Goal: Task Accomplishment & Management: Manage account settings

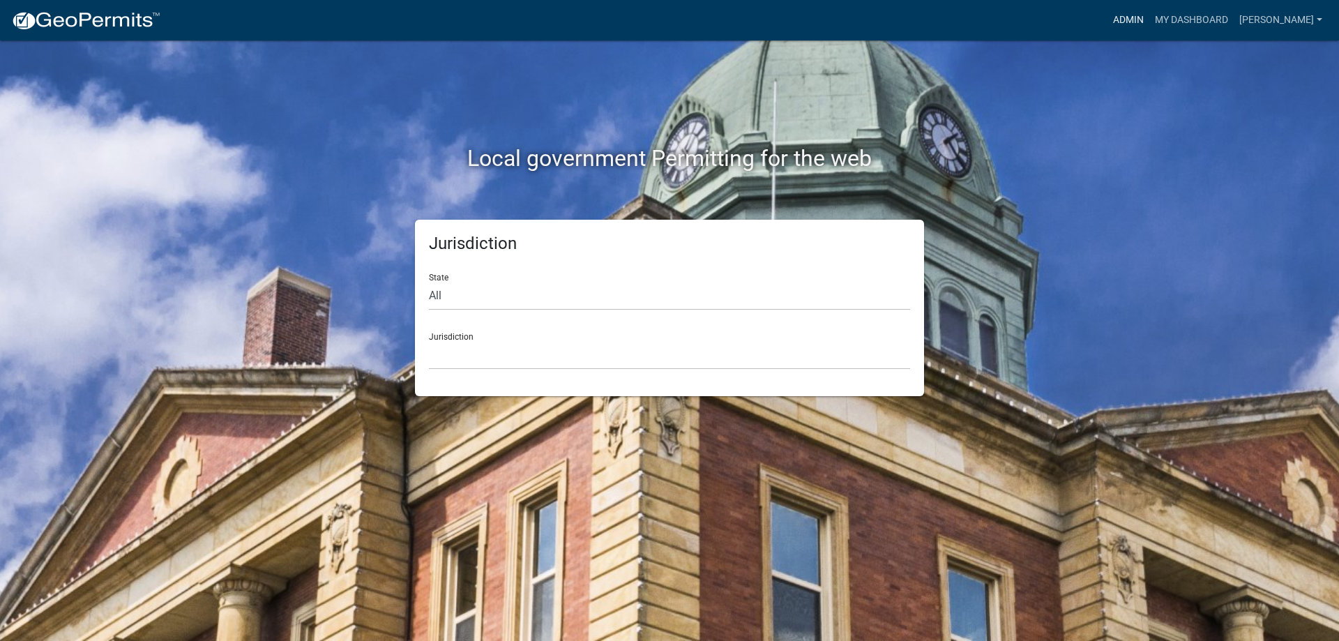
click at [1131, 17] on link "Admin" at bounding box center [1129, 20] width 42 height 27
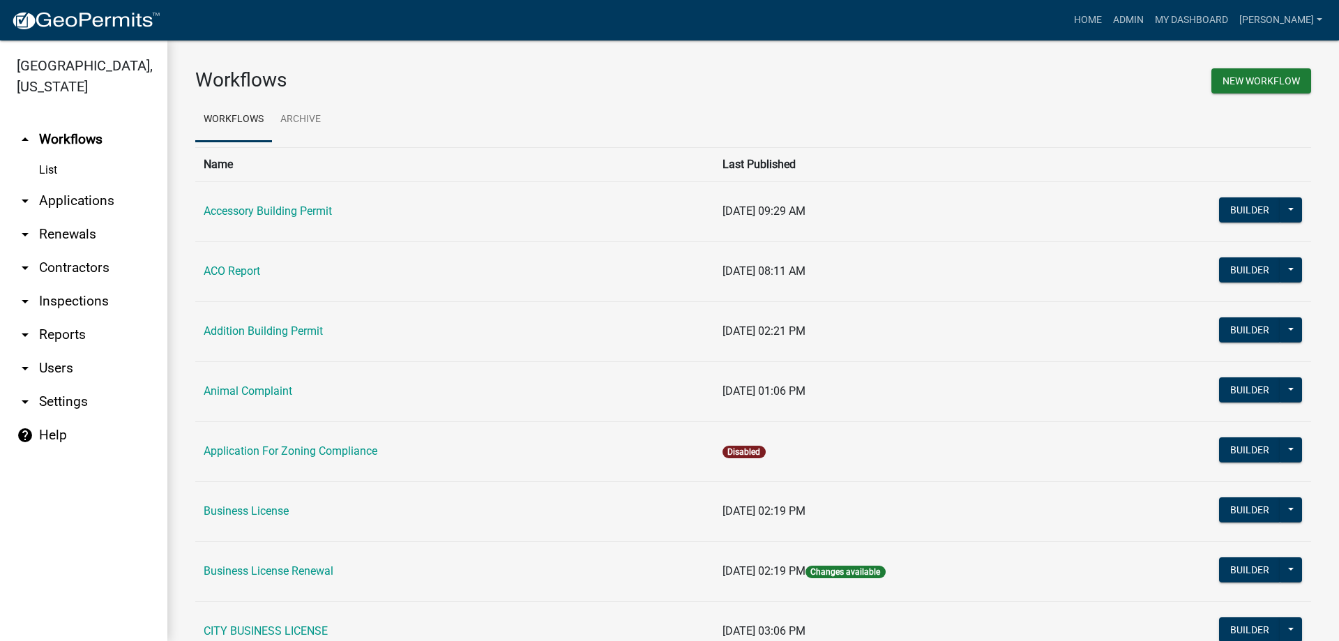
click at [69, 201] on link "arrow_drop_down Applications" at bounding box center [83, 200] width 167 height 33
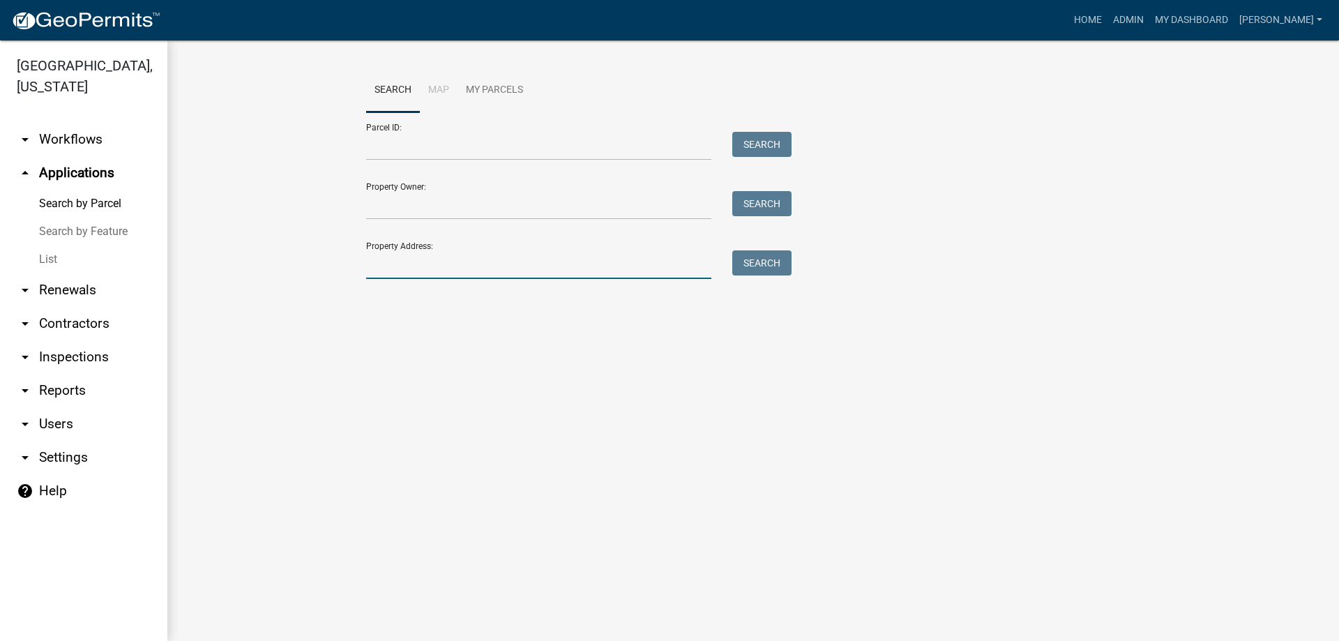
click at [589, 264] on input "Property Address:" at bounding box center [538, 264] width 345 height 29
type input "165"
click at [748, 259] on button "Search" at bounding box center [761, 262] width 59 height 25
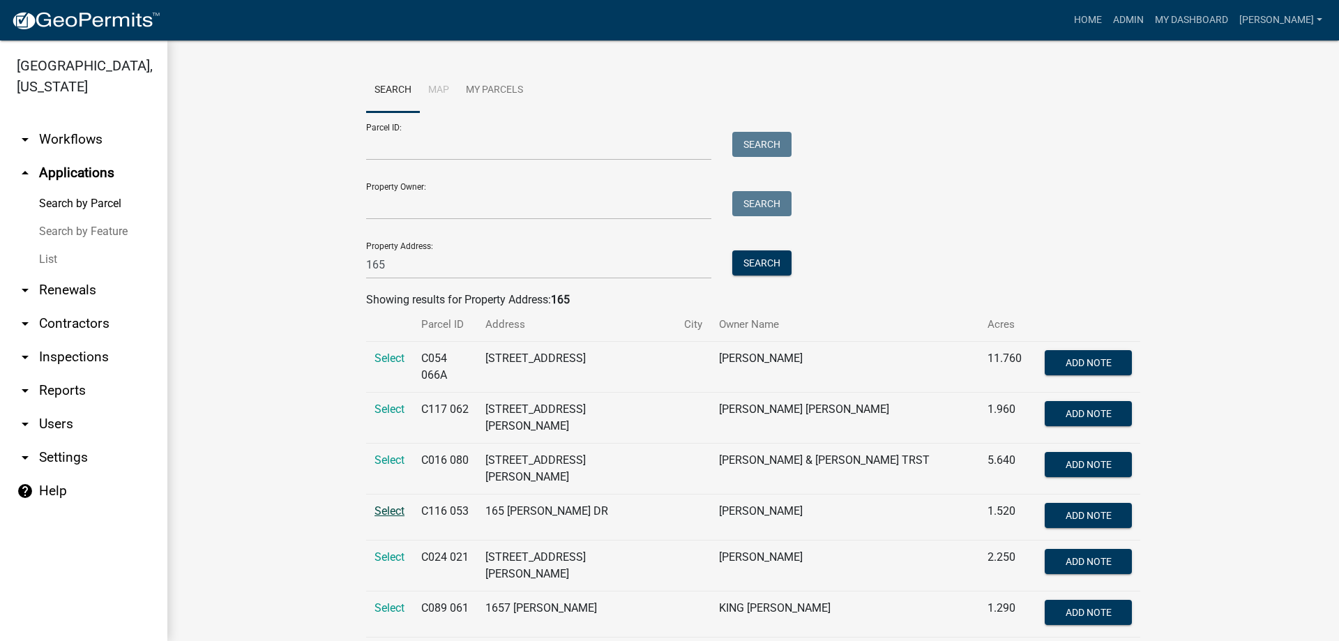
click at [381, 504] on span "Select" at bounding box center [390, 510] width 30 height 13
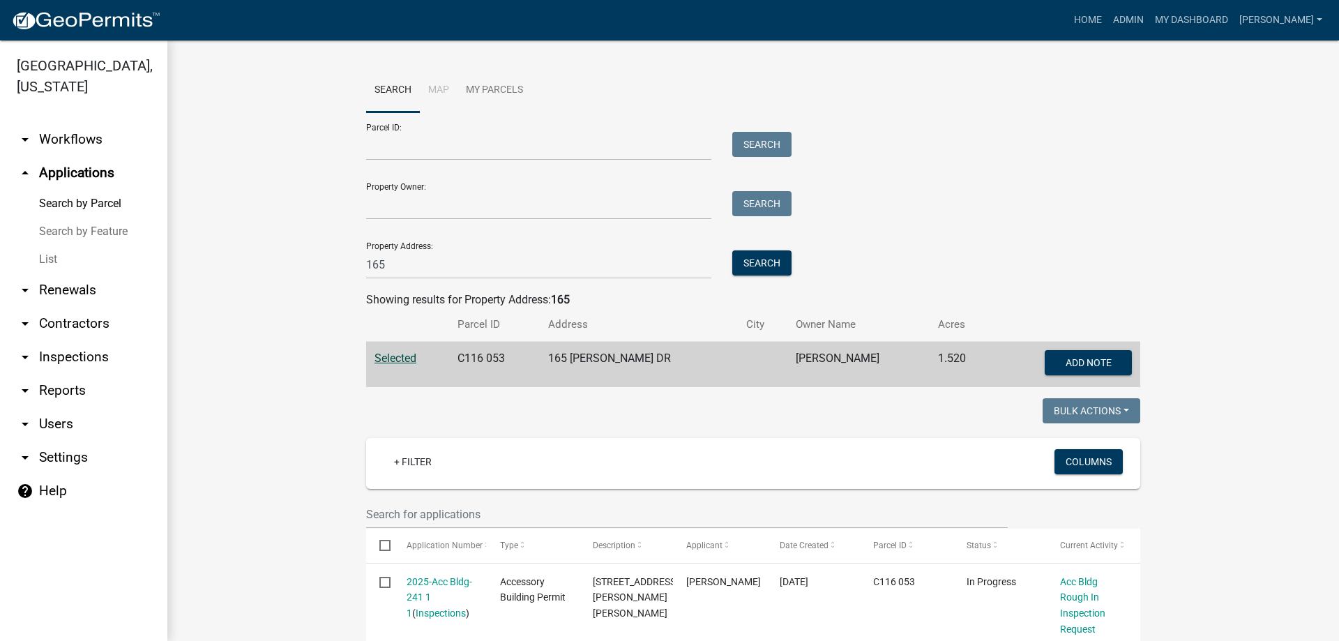
scroll to position [75, 0]
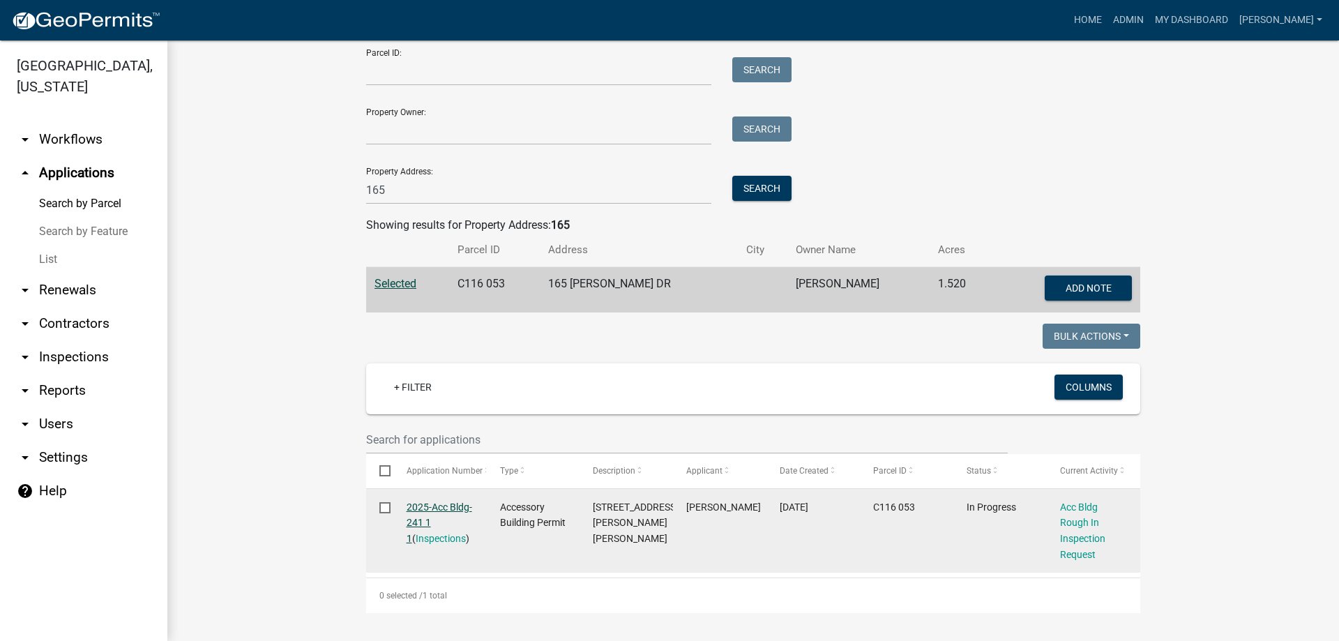
click at [441, 504] on link "2025-Acc Bldg-241 1 1" at bounding box center [440, 523] width 66 height 43
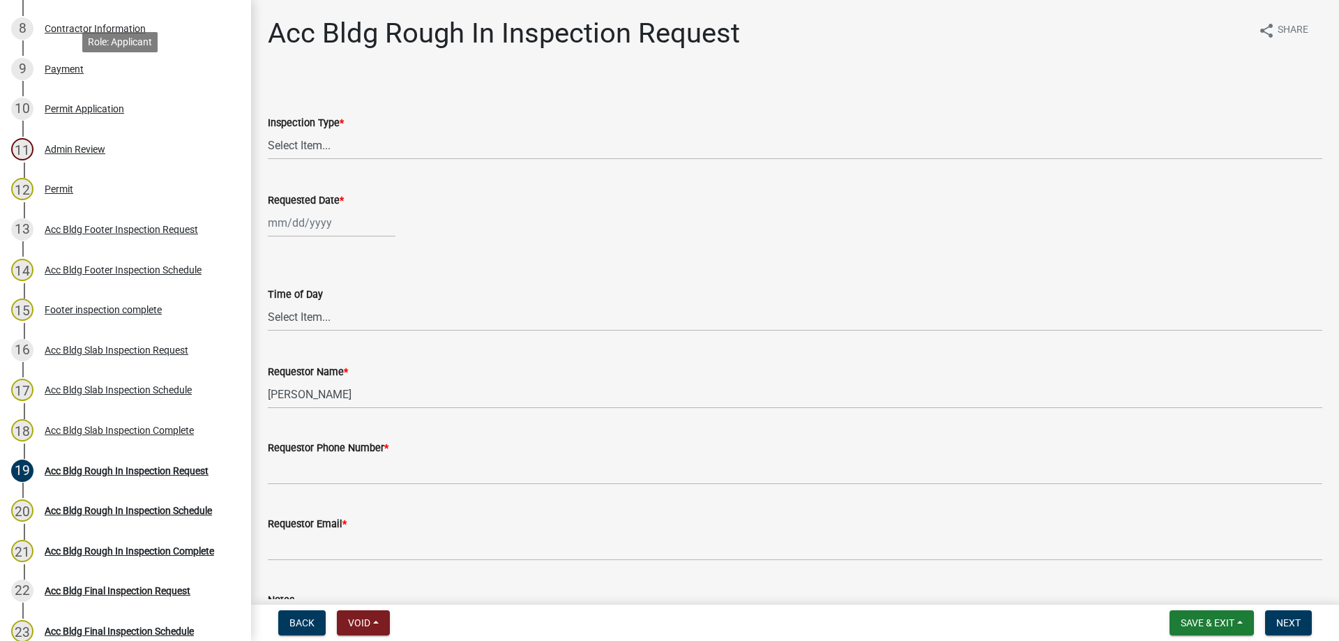
scroll to position [698, 0]
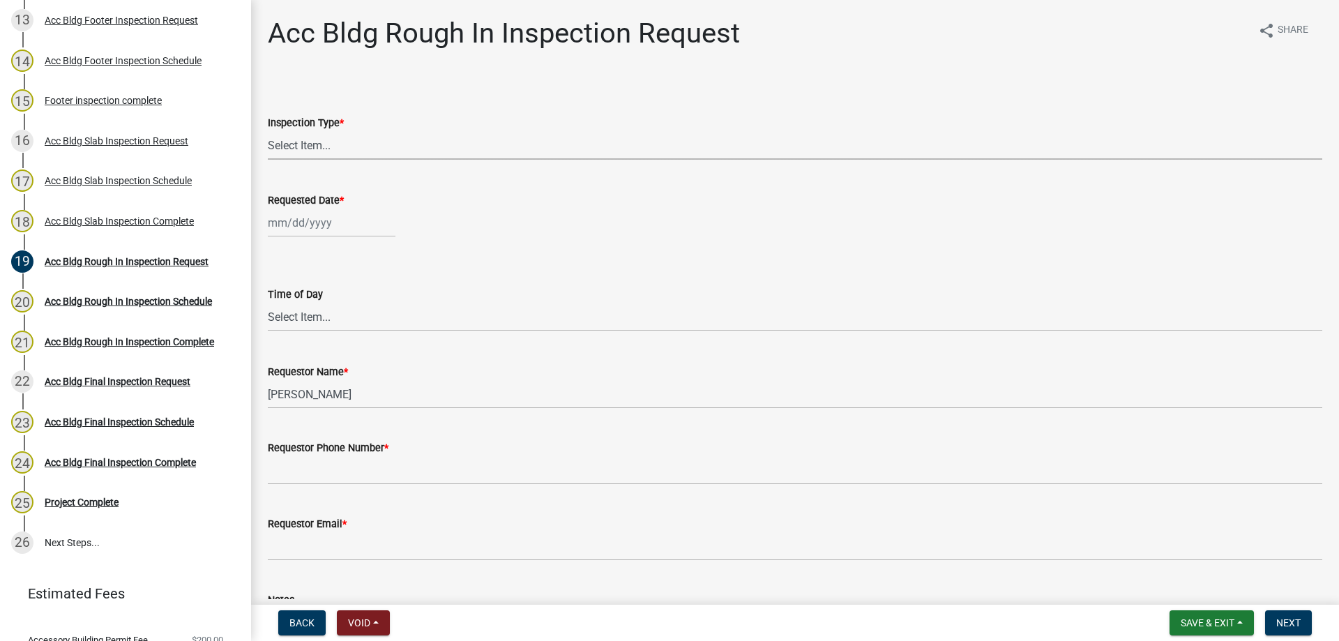
click at [332, 148] on select "Select Item... Rough In" at bounding box center [795, 145] width 1055 height 29
click at [268, 131] on select "Select Item... Rough In" at bounding box center [795, 145] width 1055 height 29
select select "fdcb5414-e2c8-4e4a-b5a0-d1538efa6aa4"
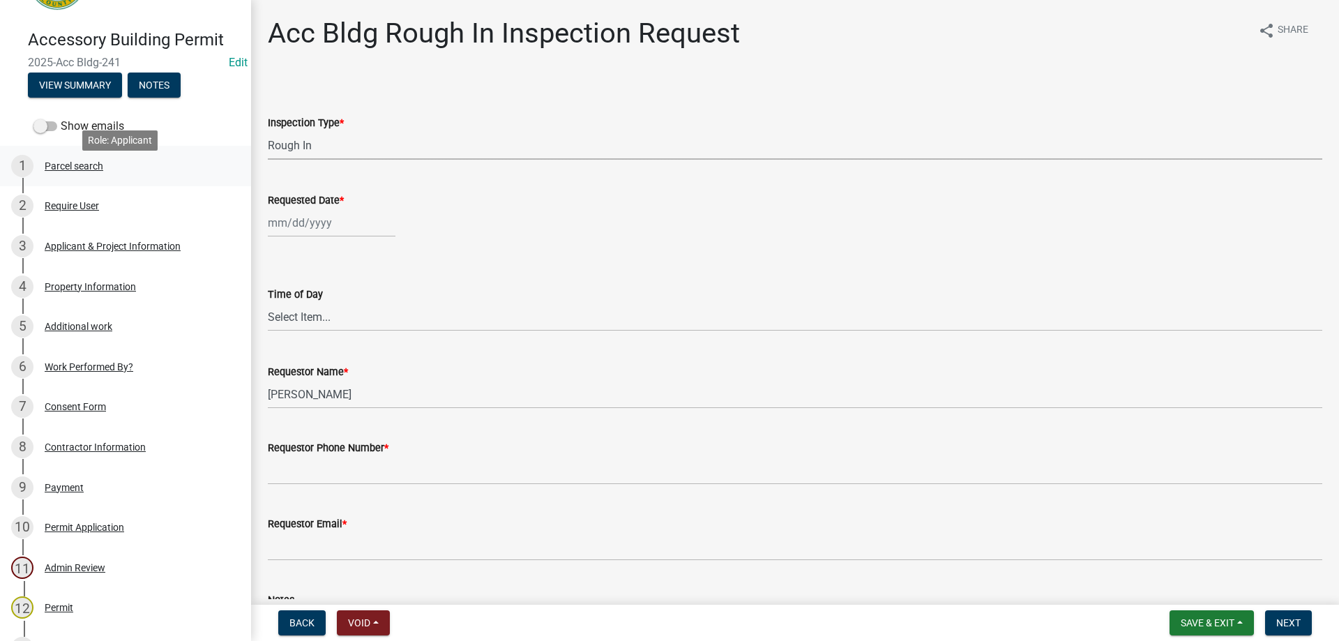
scroll to position [0, 0]
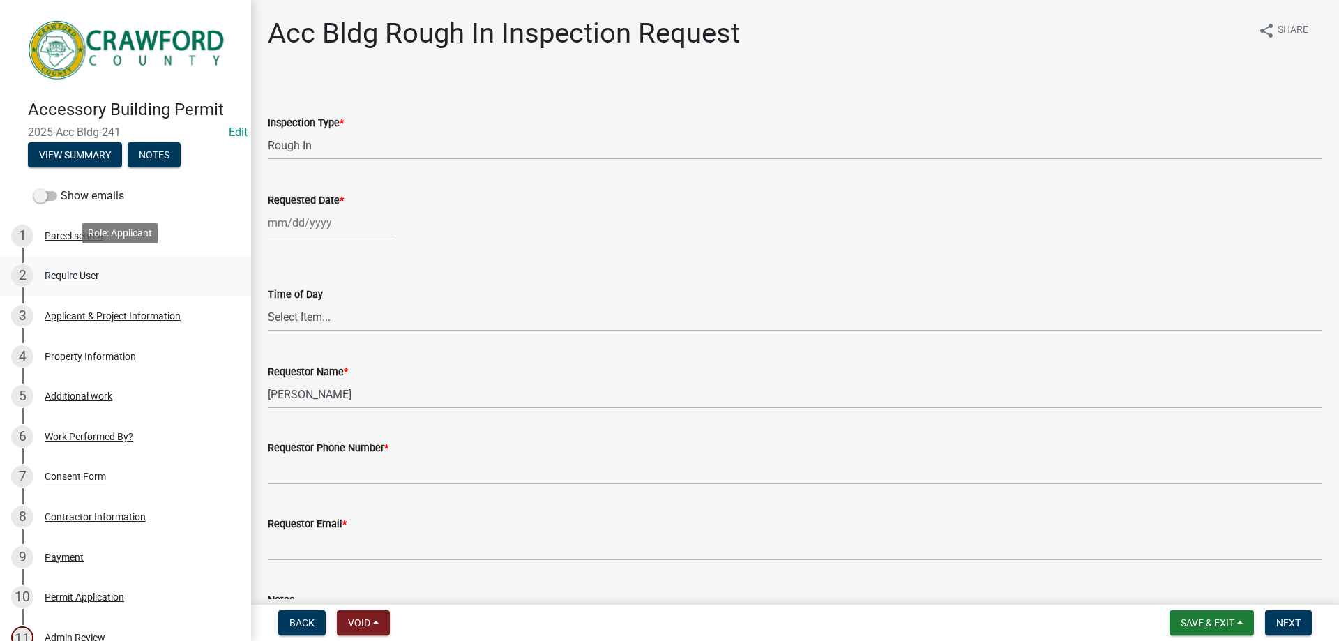
click at [80, 271] on div "Require User" at bounding box center [72, 276] width 54 height 10
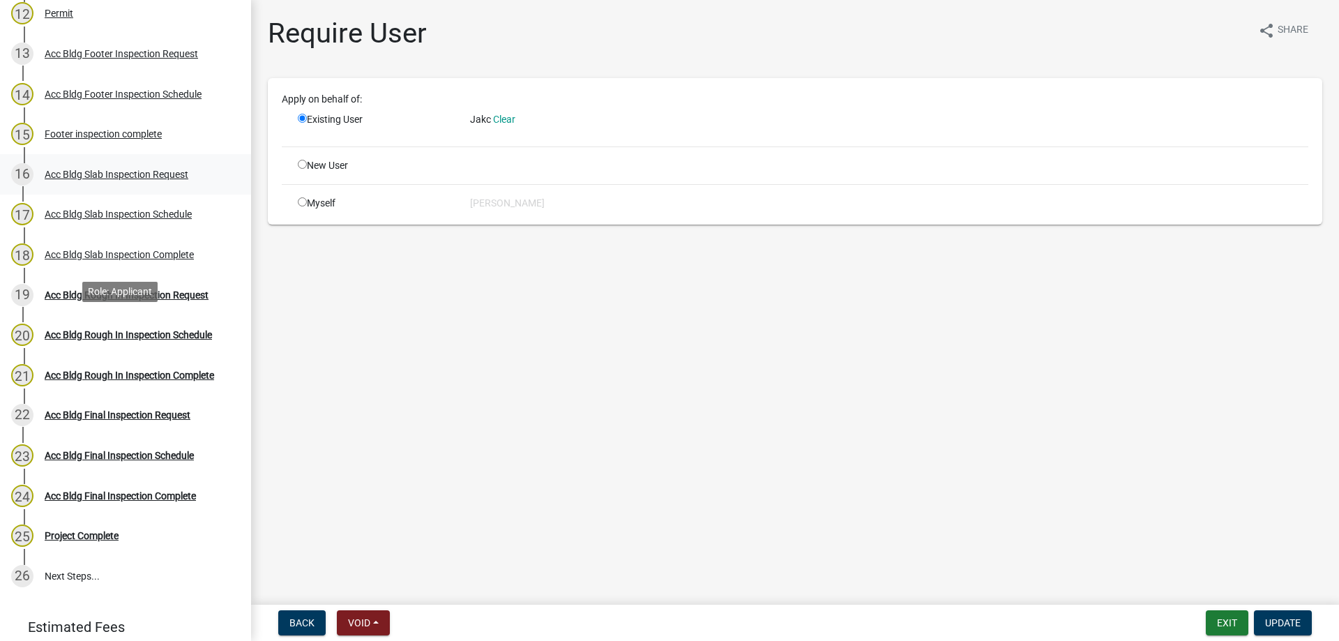
scroll to position [745, 0]
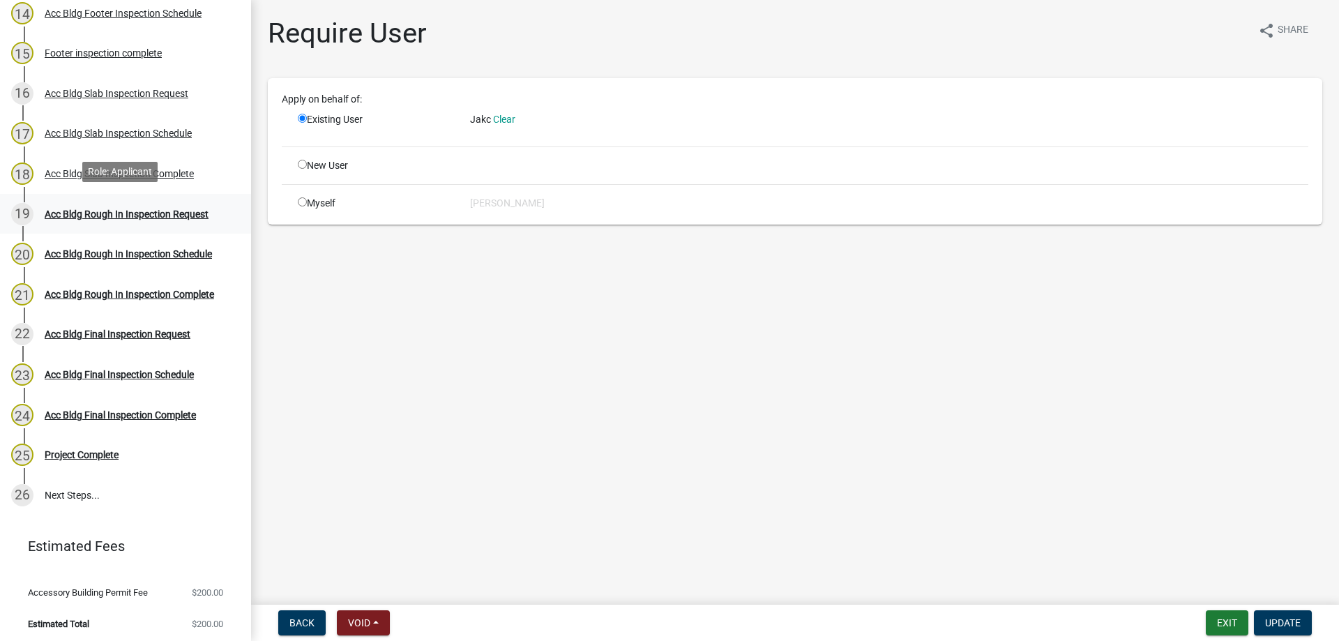
click at [183, 213] on div "Acc Bldg Rough In Inspection Request" at bounding box center [127, 214] width 164 height 10
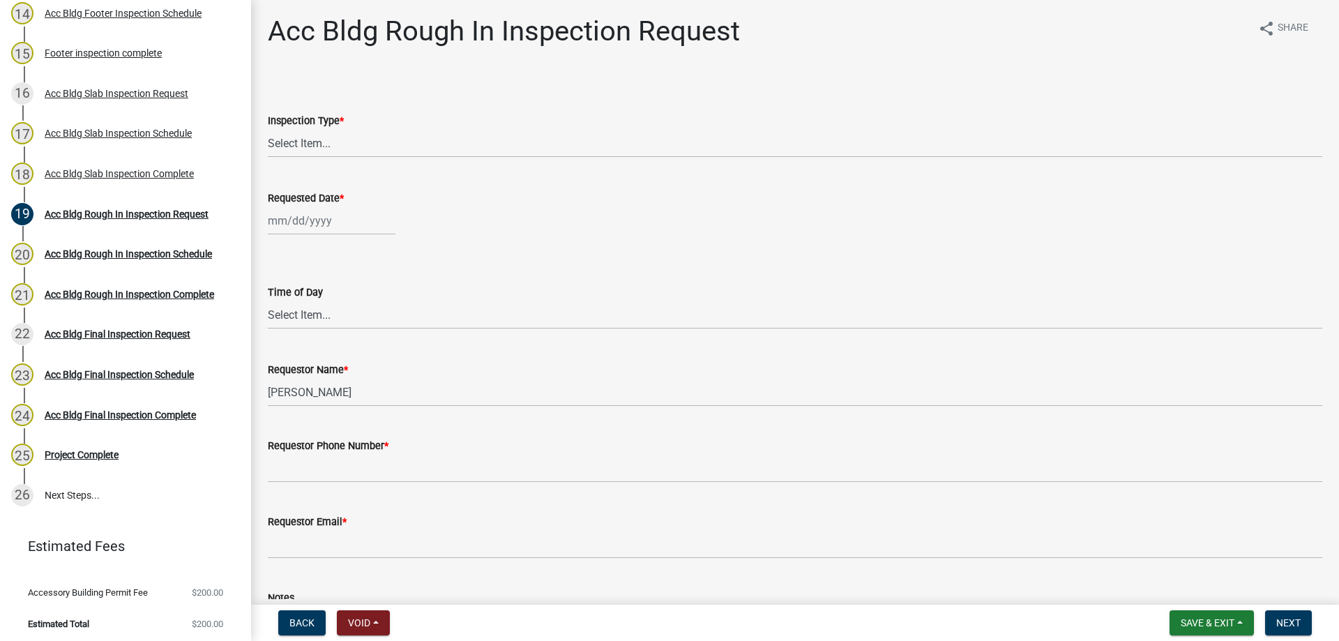
scroll to position [1, 0]
click at [352, 144] on select "Select Item... Rough In" at bounding box center [795, 144] width 1055 height 29
click at [268, 130] on select "Select Item... Rough In" at bounding box center [795, 144] width 1055 height 29
select select "fdcb5414-e2c8-4e4a-b5a0-d1538efa6aa4"
click at [340, 225] on div at bounding box center [332, 222] width 128 height 29
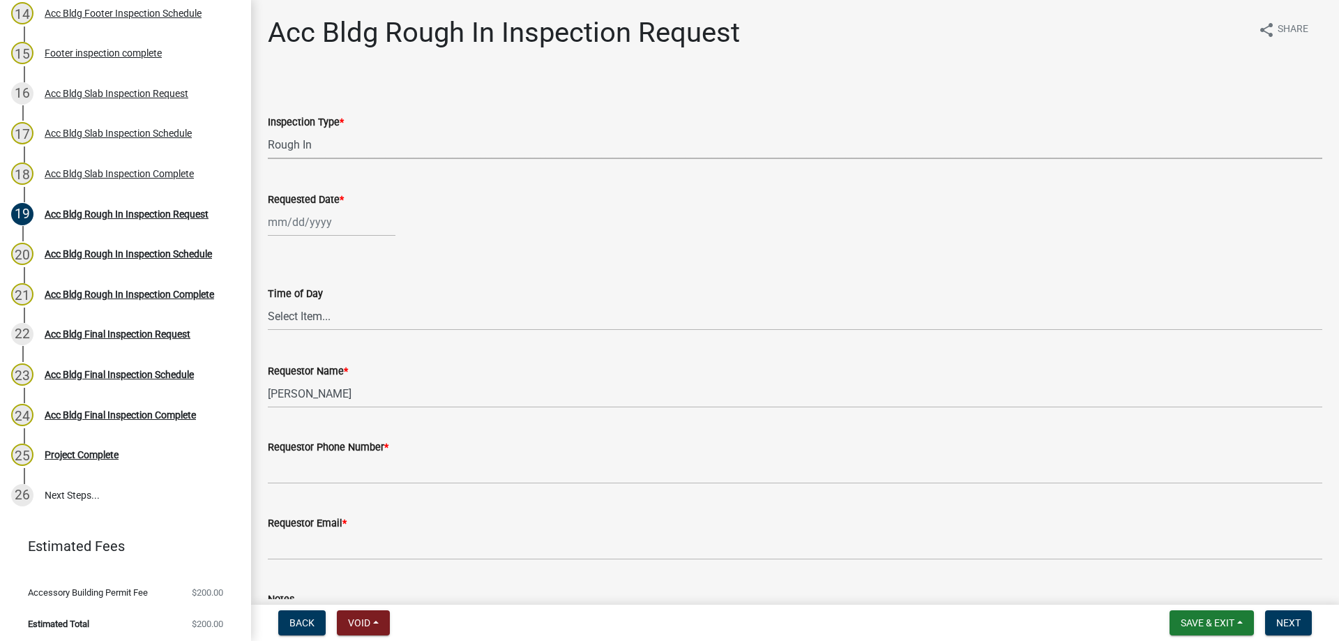
select select "9"
select select "2025"
click at [354, 316] on div "11" at bounding box center [349, 319] width 22 height 22
type input "09/11/2025"
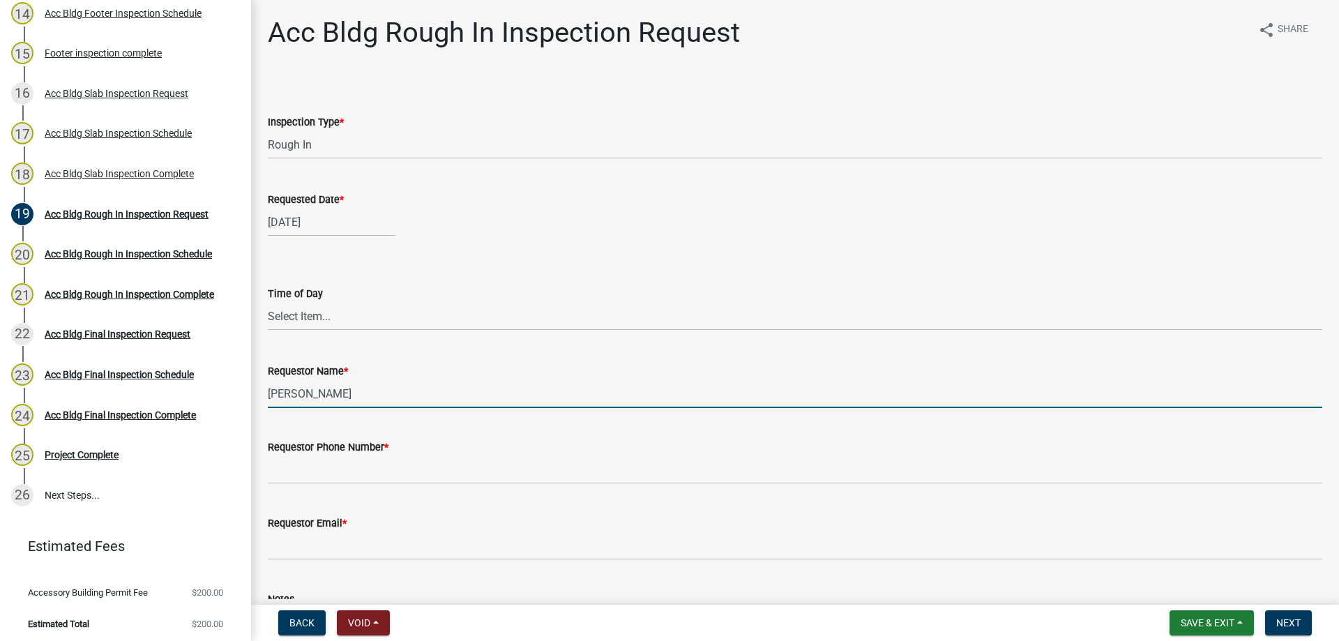
click at [365, 396] on input "Jake Watson" at bounding box center [795, 393] width 1055 height 29
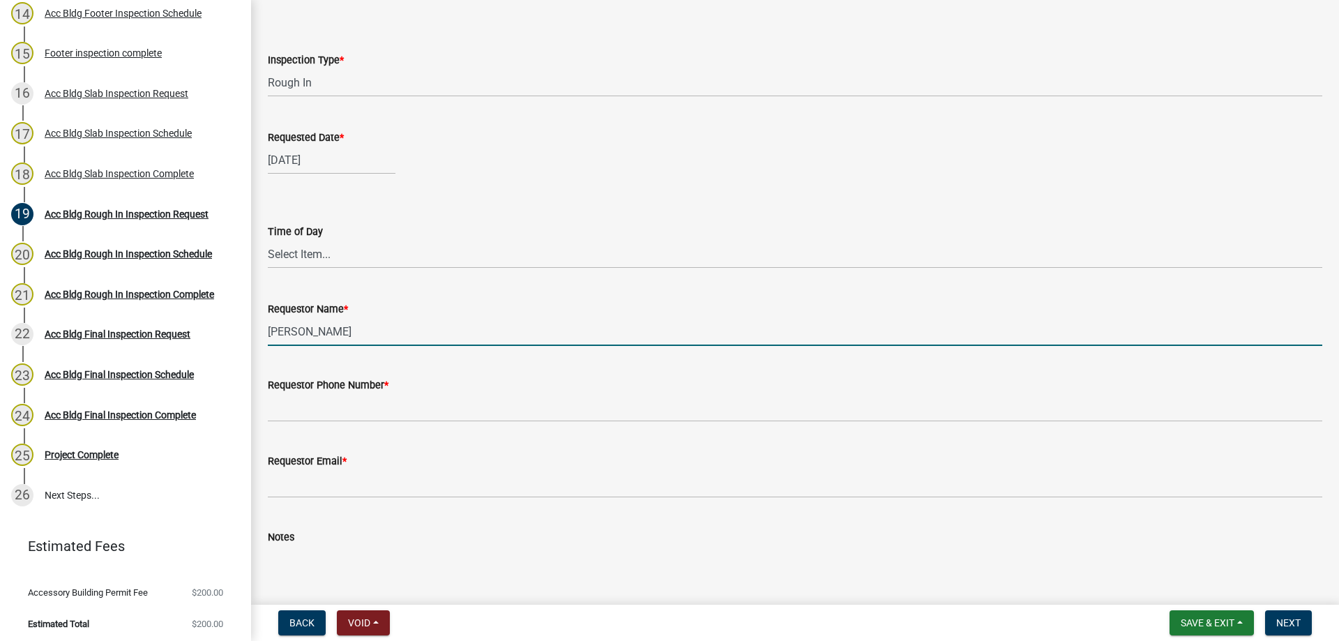
scroll to position [140, 0]
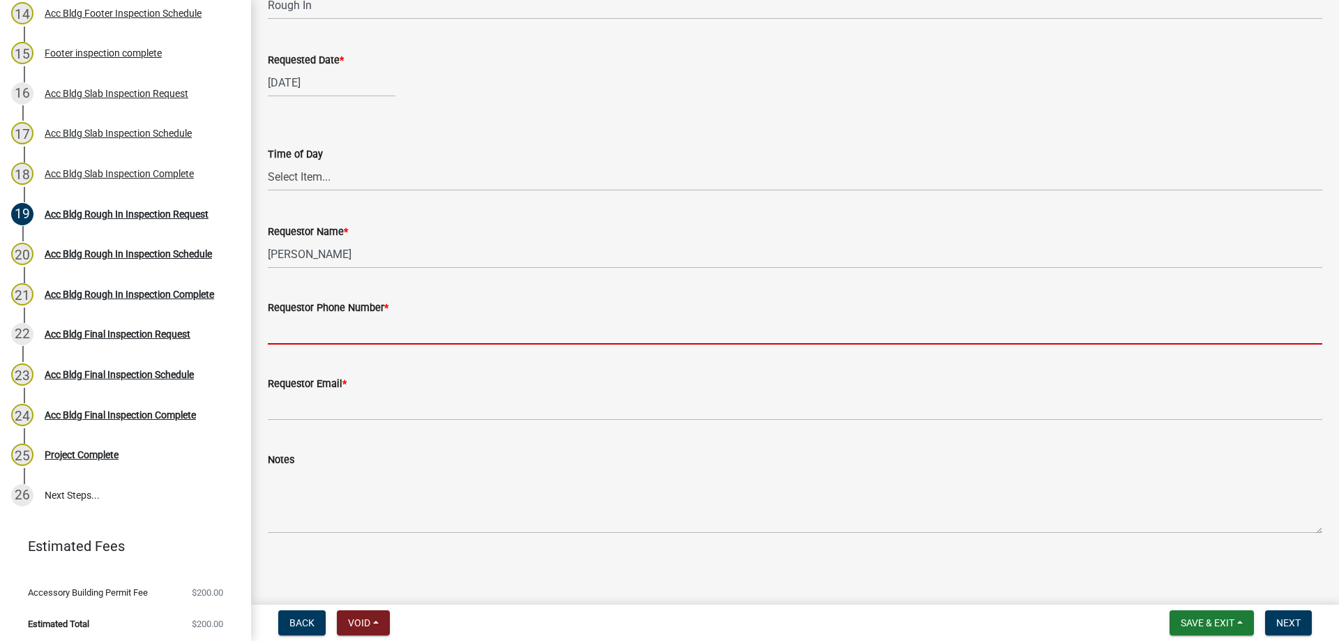
click at [379, 339] on input "Requestor Phone Number *" at bounding box center [795, 330] width 1055 height 29
type input "4788363199"
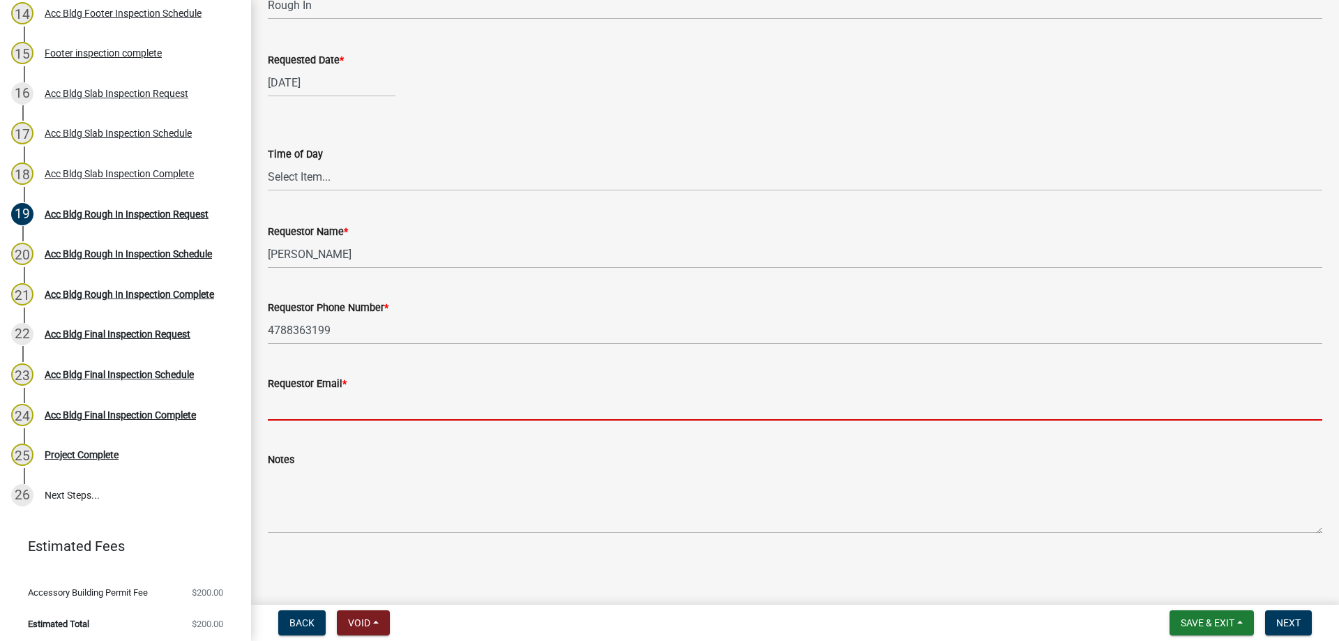
click at [364, 405] on input "Requestor Email *" at bounding box center [795, 406] width 1055 height 29
type input "t.graumann@crawfordcountyga.org"
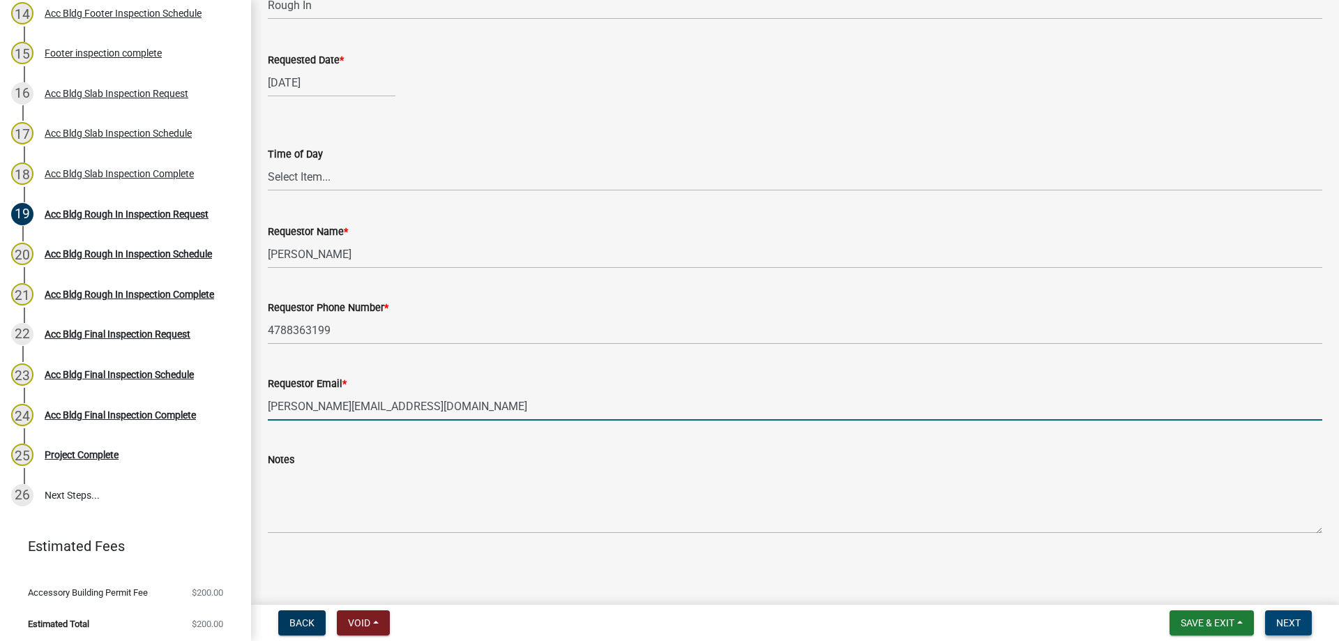
click at [1284, 628] on span "Next" at bounding box center [1289, 622] width 24 height 11
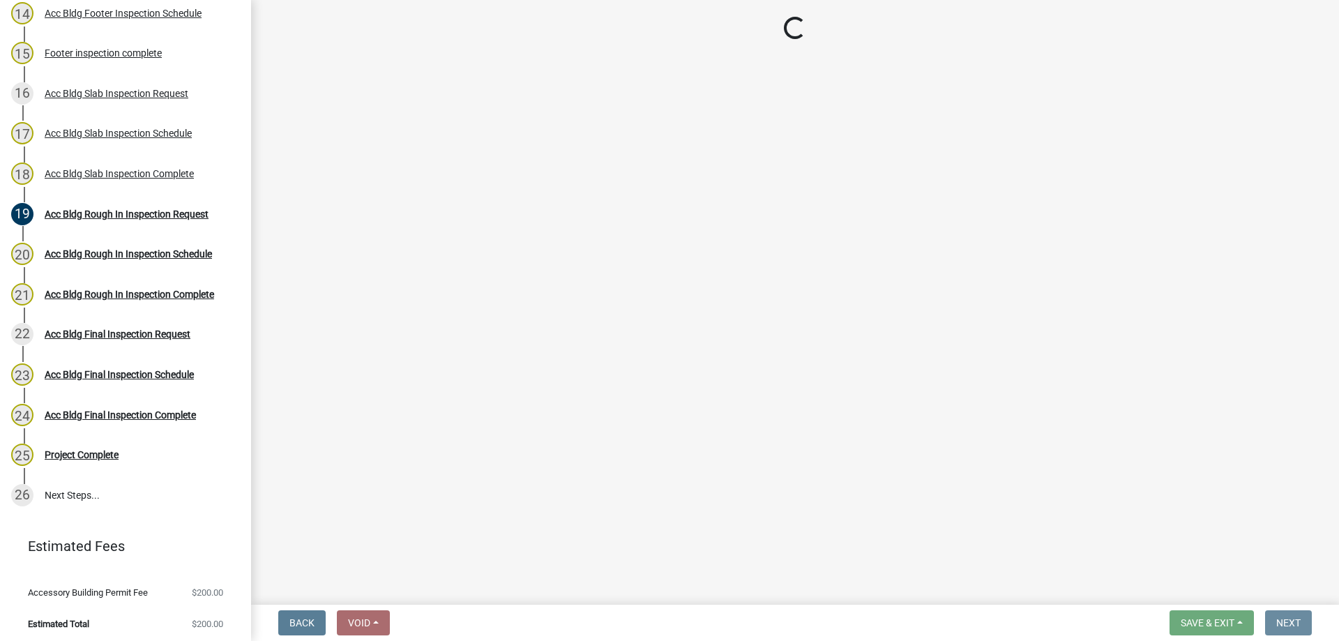
scroll to position [0, 0]
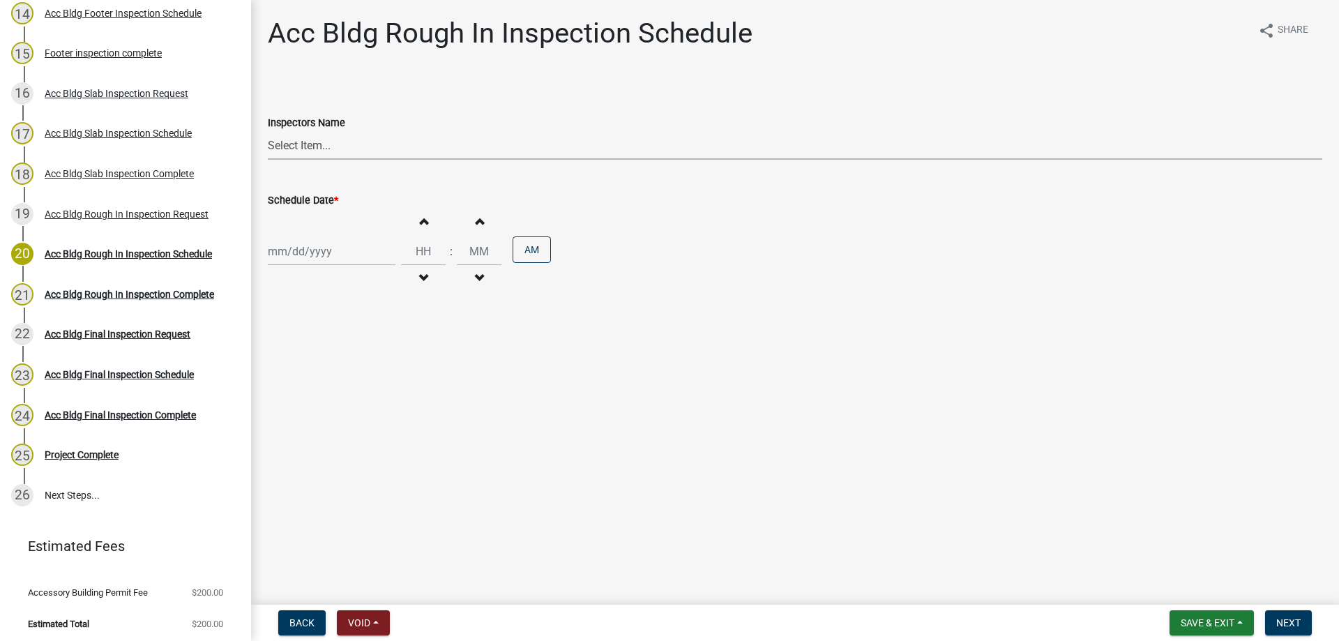
click at [343, 142] on select "Select Item... Jeremy.andrews (Jeremy ) TT_Administrator (Tracy Troutner) j.wat…" at bounding box center [795, 145] width 1055 height 29
select select "a844a88f-ba44-4800-9e08-05e10520dbf6"
click at [268, 131] on select "Select Item... Jeremy.andrews (Jeremy ) TT_Administrator (Tracy Troutner) j.wat…" at bounding box center [795, 145] width 1055 height 29
click at [361, 252] on div "Sep 2025 Mo Tu We Th Fr Sa Su 1 2 3 4 5 6 7 8 9 10 11 12 13 14 15 16 17 18 19 2…" at bounding box center [332, 251] width 128 height 29
click at [350, 344] on div "11" at bounding box center [349, 348] width 22 height 22
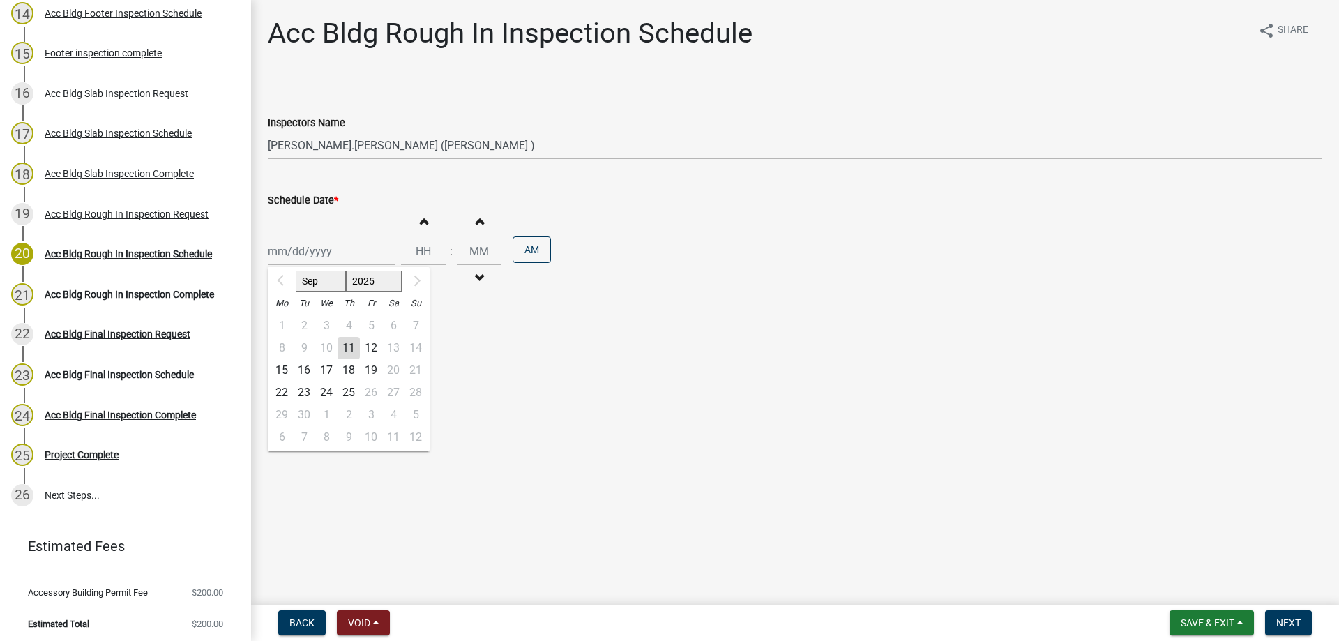
type input "09/11/2025"
click at [1298, 625] on span "Next" at bounding box center [1289, 622] width 24 height 11
click at [425, 259] on input "Hours" at bounding box center [423, 251] width 45 height 29
click at [420, 224] on span "button" at bounding box center [423, 221] width 7 height 11
type input "01"
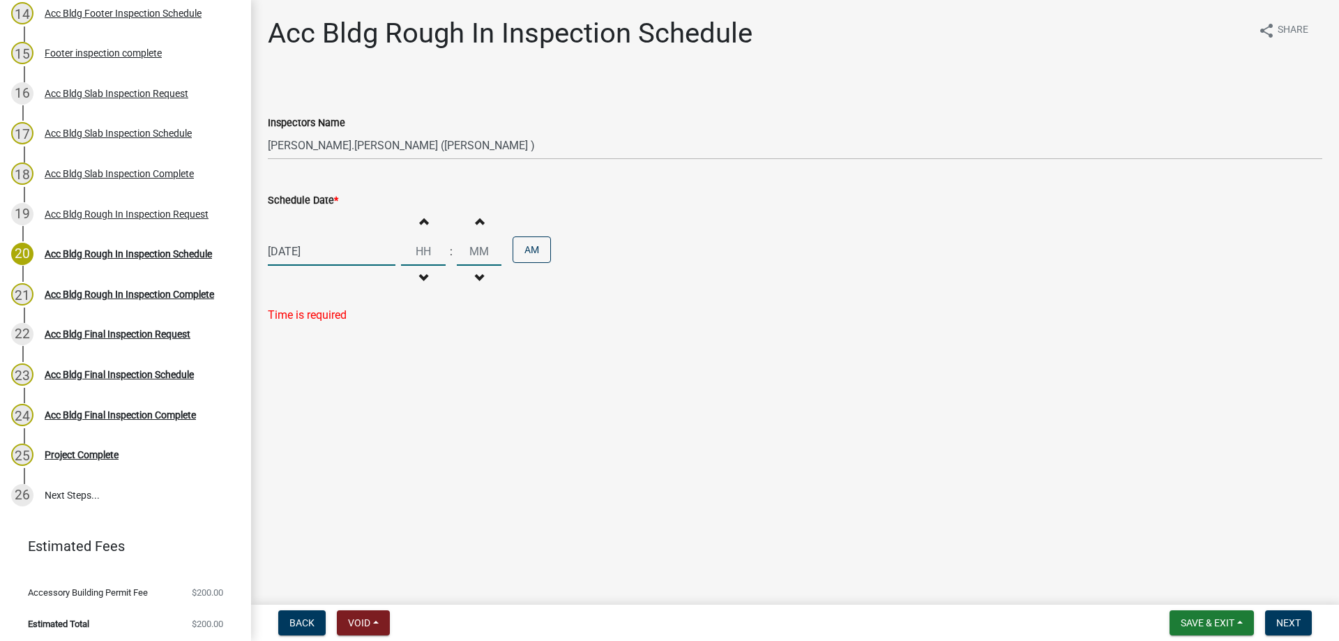
type input "00"
click at [535, 257] on button "AM" at bounding box center [532, 249] width 38 height 27
click at [1286, 617] on span "Next" at bounding box center [1289, 622] width 24 height 11
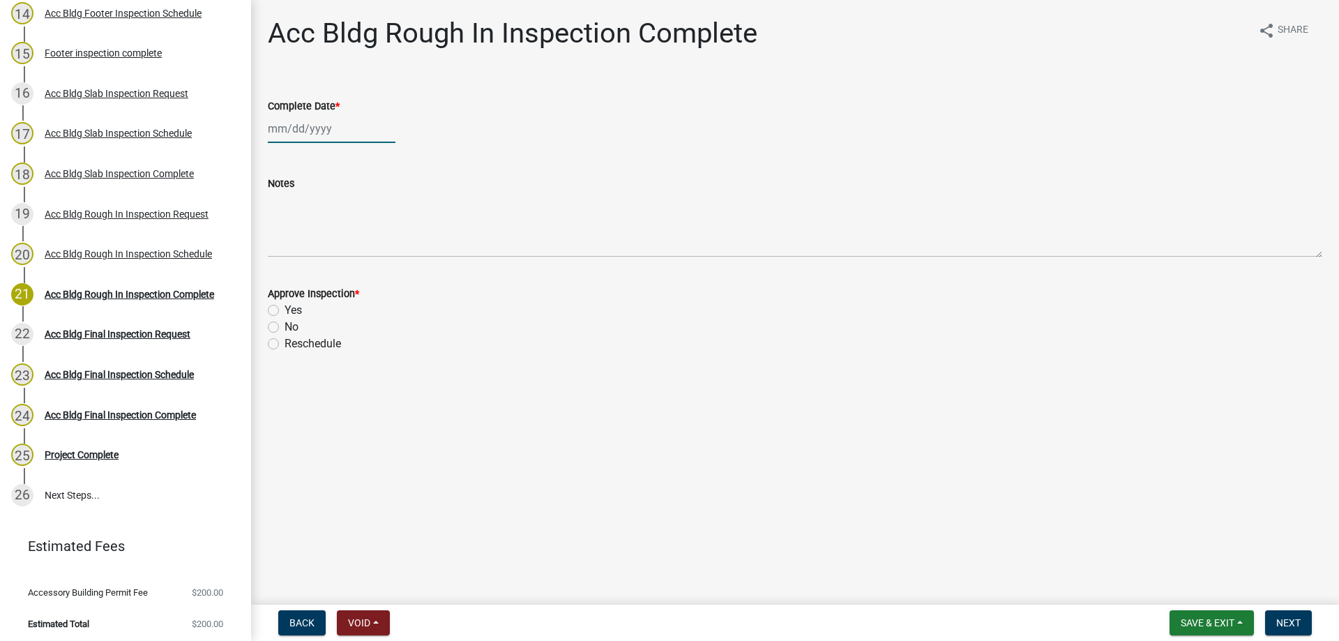
click at [324, 126] on div at bounding box center [332, 128] width 128 height 29
select select "9"
select select "2025"
click at [348, 220] on div "11" at bounding box center [349, 225] width 22 height 22
type input "09/11/2025"
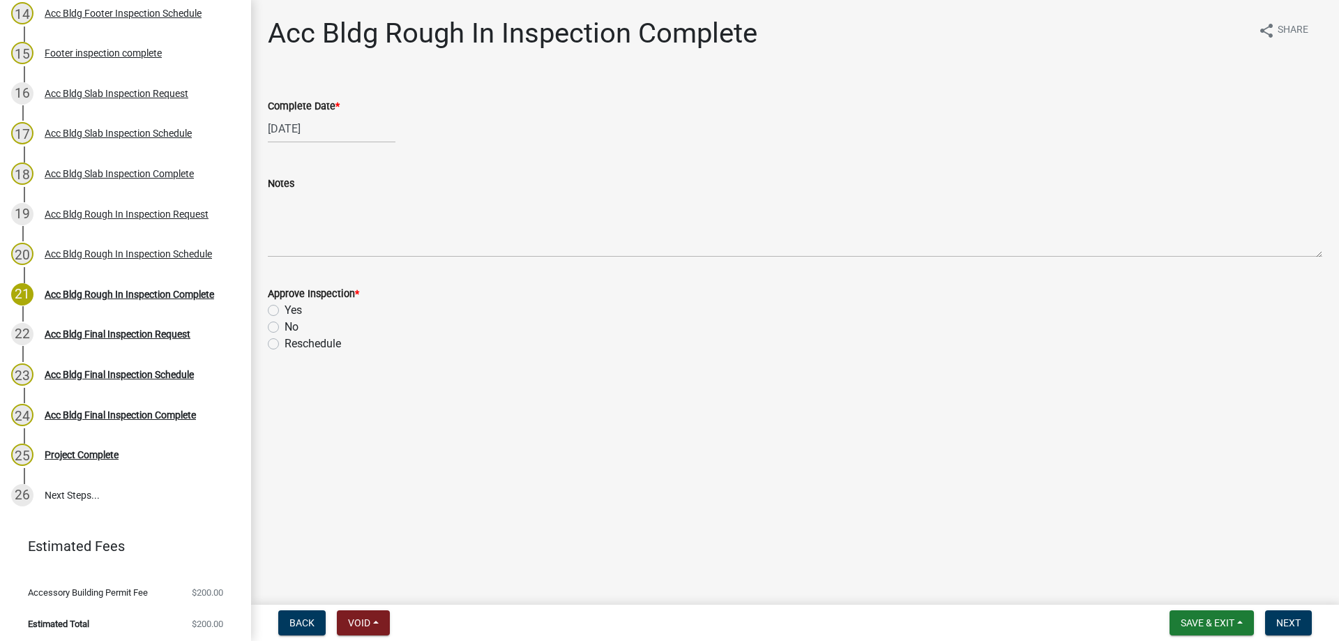
click at [285, 308] on label "Yes" at bounding box center [293, 310] width 17 height 17
click at [285, 308] on input "Yes" at bounding box center [289, 306] width 9 height 9
radio input "true"
click at [1277, 615] on button "Next" at bounding box center [1288, 622] width 47 height 25
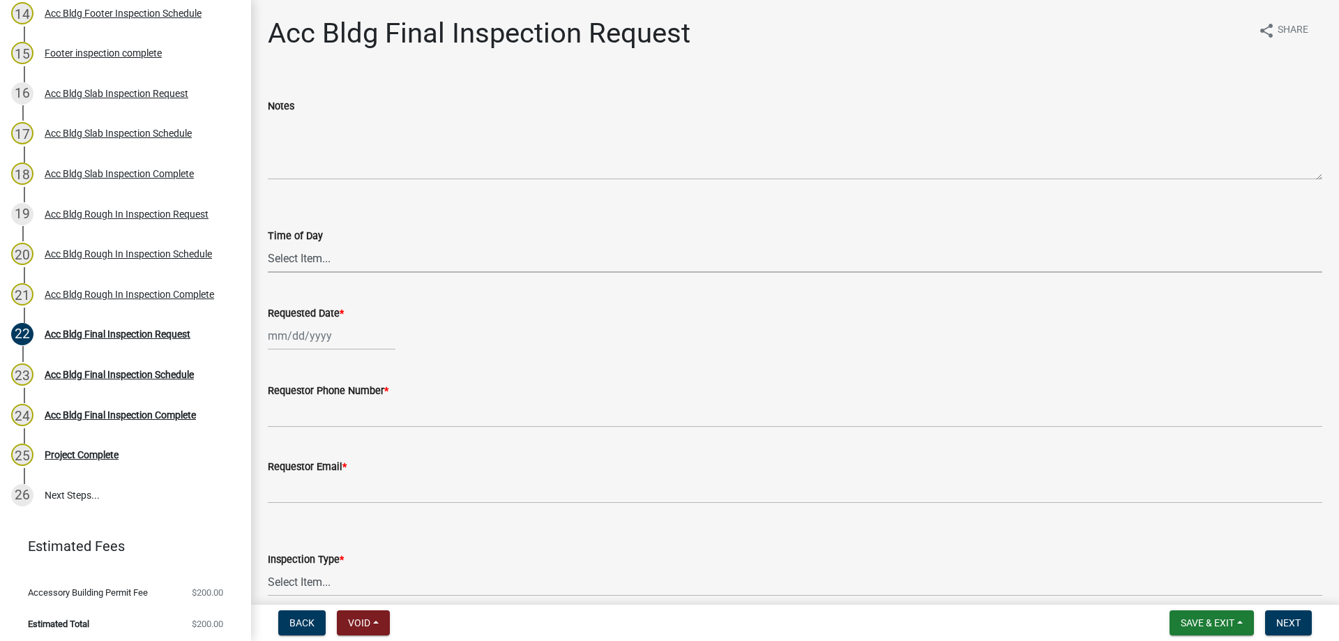
click at [292, 251] on select "Select Item... AM PM" at bounding box center [795, 258] width 1055 height 29
click at [268, 244] on select "Select Item... AM PM" at bounding box center [795, 258] width 1055 height 29
select select "bf908fe7-263a-48aa-a9a6-8cb03b195b17"
select select "9"
select select "2025"
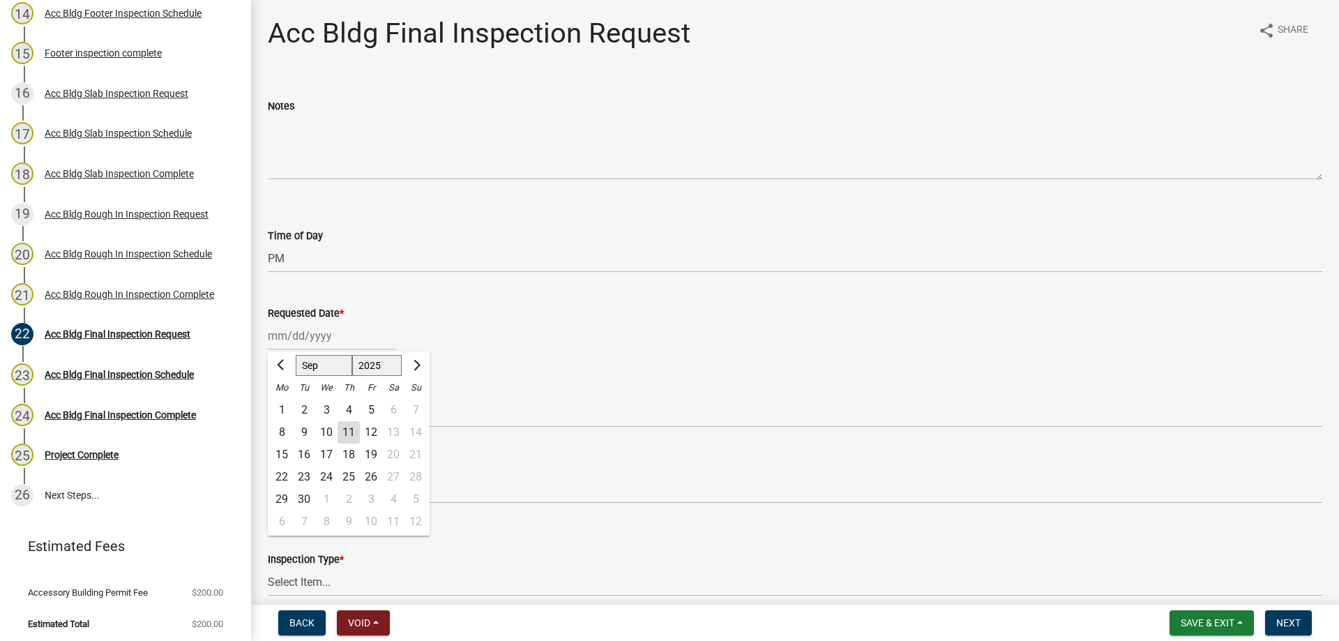
click at [291, 335] on div "Jan Feb Mar Apr May Jun Jul Aug Sep Oct Nov Dec 1525 1526 1527 1528 1529 1530 1…" at bounding box center [332, 336] width 128 height 29
click at [349, 437] on div "11" at bounding box center [349, 432] width 22 height 22
type input "09/11/2025"
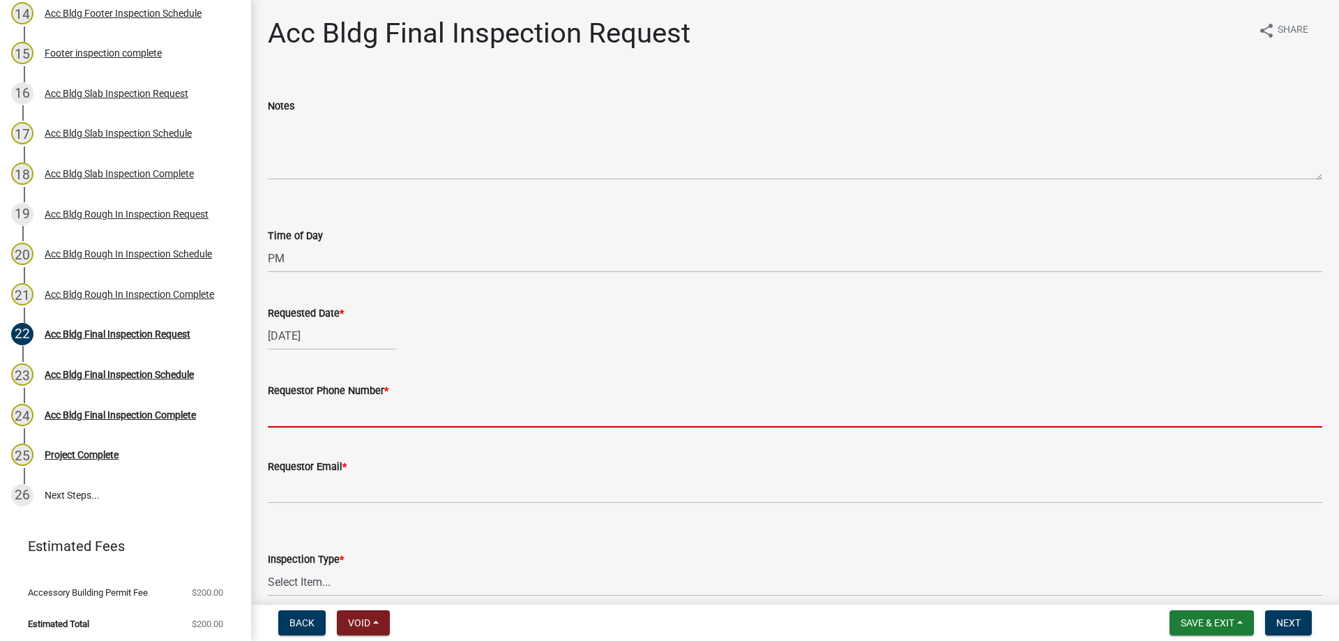
click at [347, 406] on input "Requestor Phone Number *" at bounding box center [795, 413] width 1055 height 29
type input "4788363199"
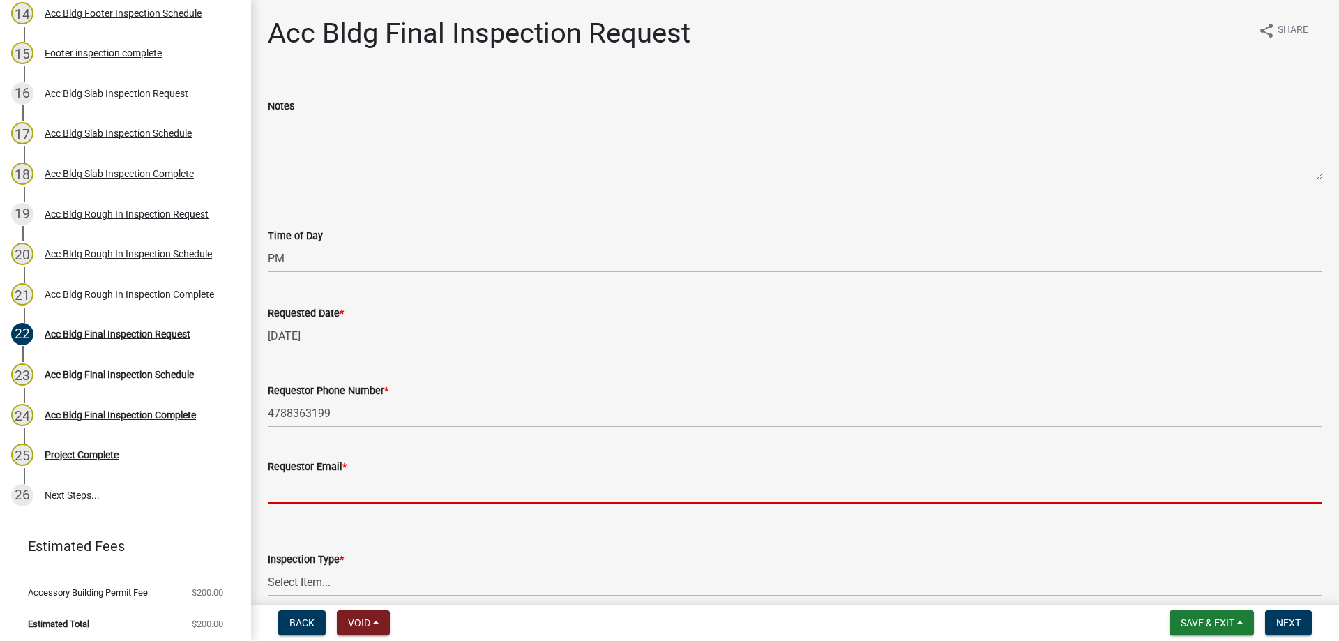
click at [366, 483] on input "Requestor Email *" at bounding box center [795, 489] width 1055 height 29
type input "t.graumann@crawfordcountyga.org"
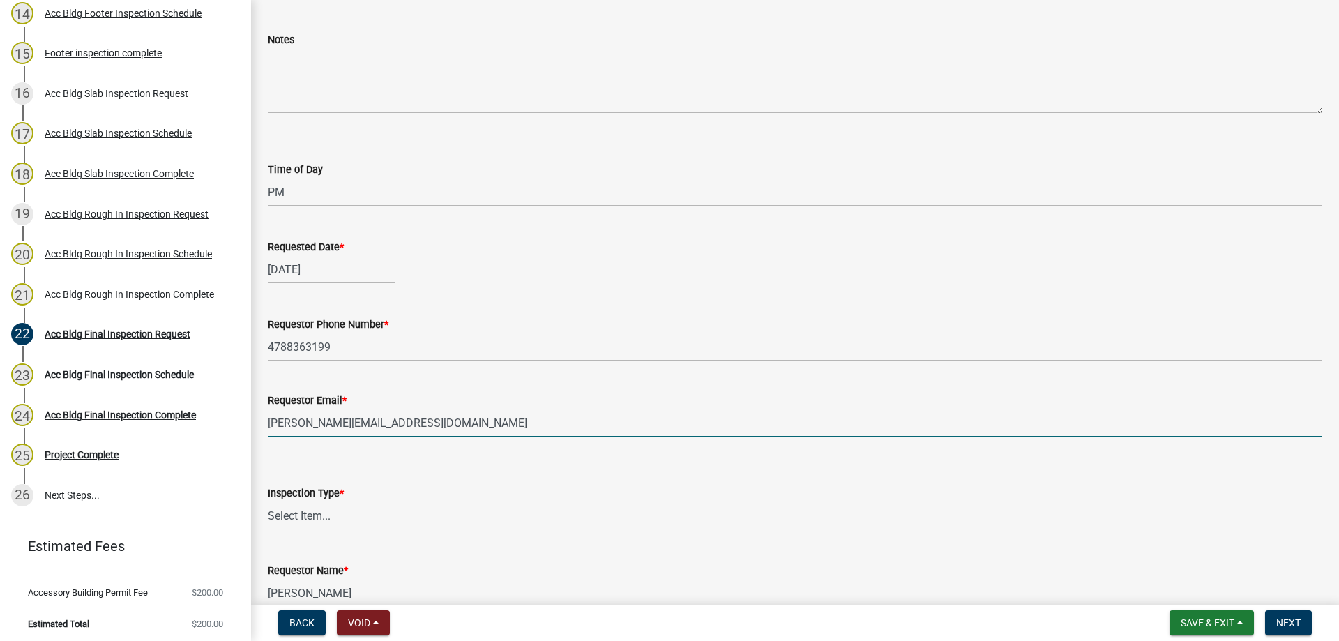
scroll to position [140, 0]
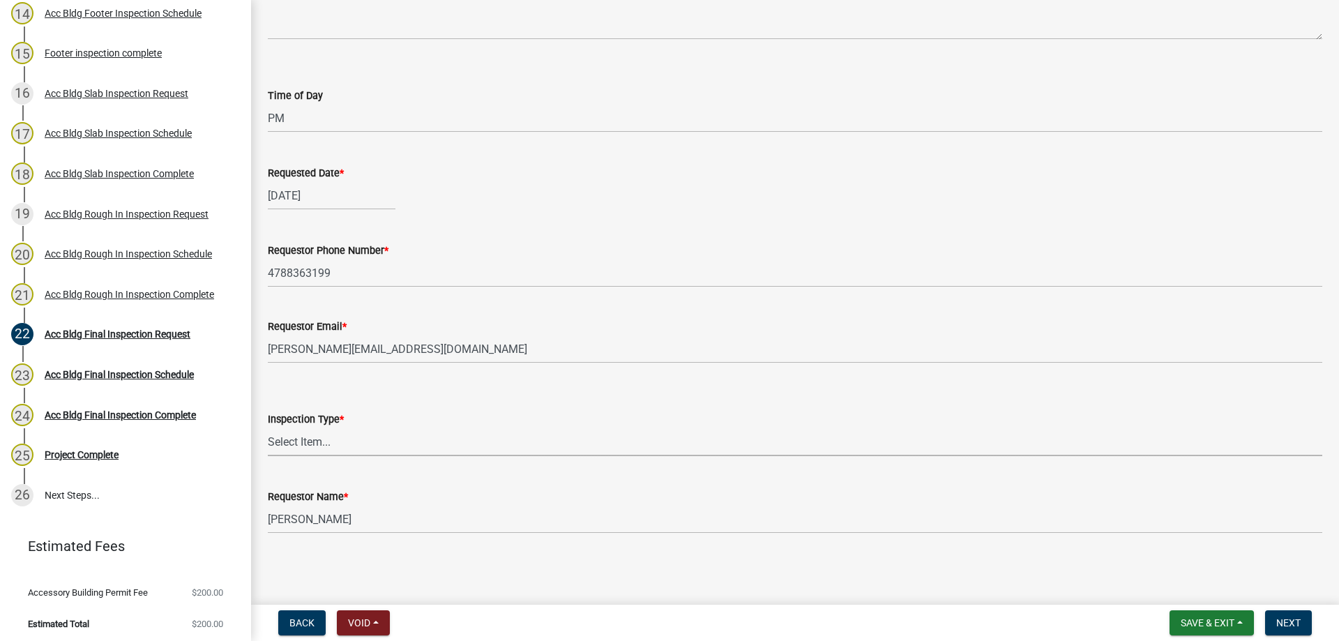
click at [315, 434] on select "Select Item... Final" at bounding box center [795, 442] width 1055 height 29
click at [268, 428] on select "Select Item... Final" at bounding box center [795, 442] width 1055 height 29
select select "e9a25109-1c2b-4b3e-a694-7df2c3c9e3a5"
click at [1281, 618] on span "Next" at bounding box center [1289, 622] width 24 height 11
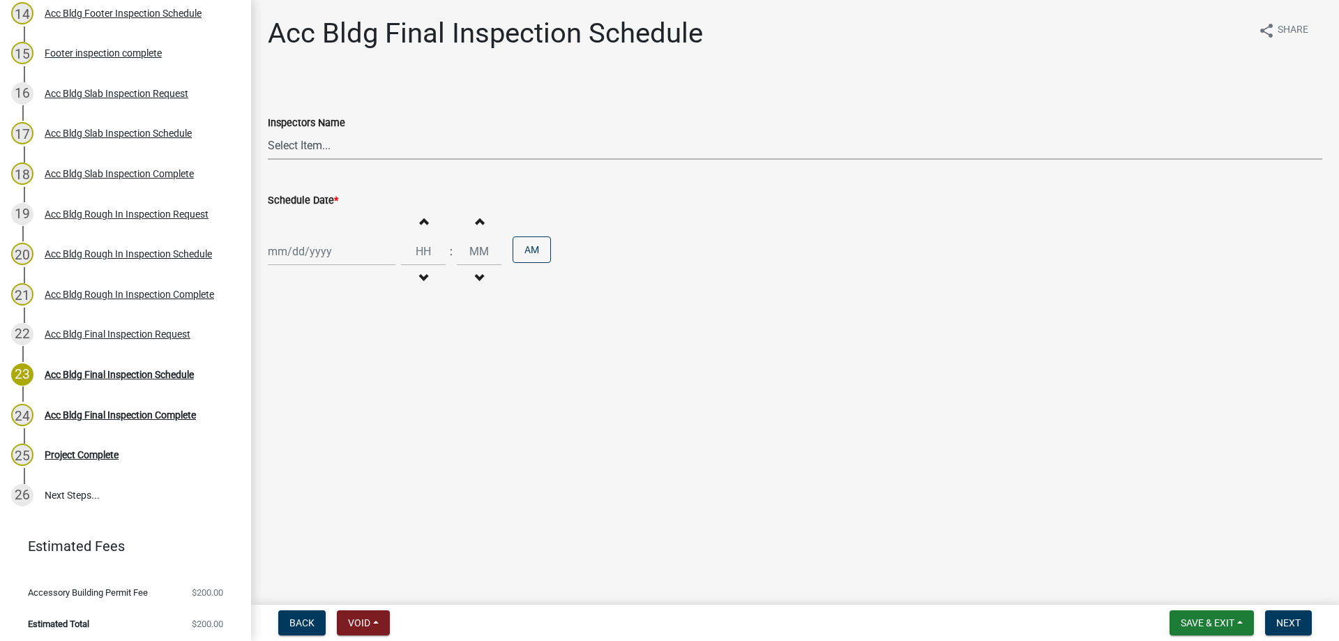
click at [326, 142] on select "Select Item... Jeremy.andrews (Jeremy ) TT_Administrator (Tracy Troutner) j.wat…" at bounding box center [795, 145] width 1055 height 29
select select "a844a88f-ba44-4800-9e08-05e10520dbf6"
click at [268, 131] on select "Select Item... Jeremy.andrews (Jeremy ) TT_Administrator (Tracy Troutner) j.wat…" at bounding box center [795, 145] width 1055 height 29
click at [321, 255] on div at bounding box center [332, 251] width 128 height 29
click at [356, 352] on div "11" at bounding box center [349, 348] width 22 height 22
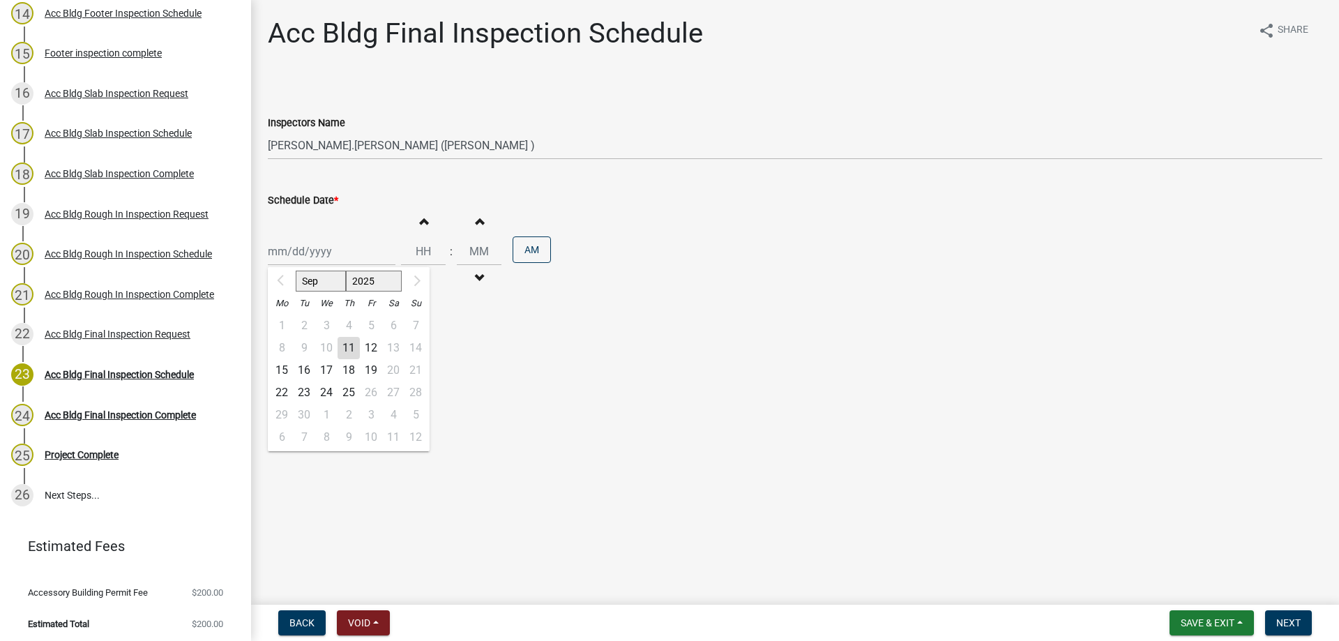
type input "09/11/2025"
click at [419, 227] on button "Increment hours" at bounding box center [423, 221] width 29 height 25
type input "01"
type input "00"
click at [525, 257] on button "AM" at bounding box center [532, 249] width 38 height 27
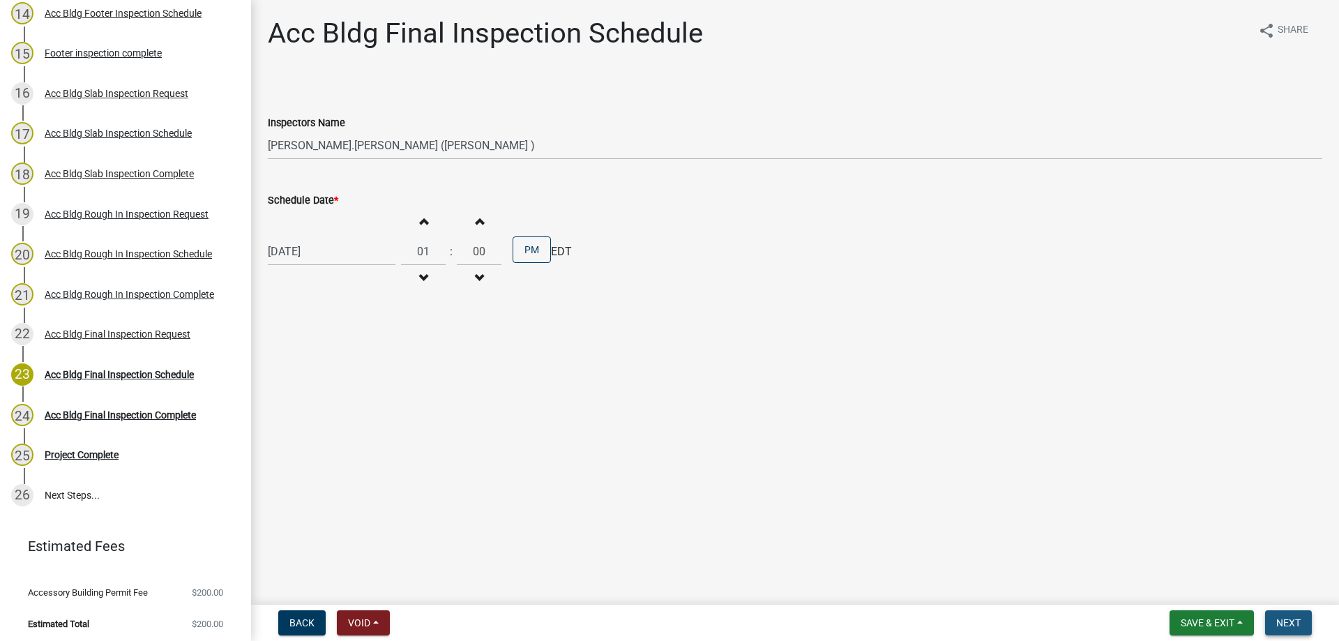
click at [1296, 619] on span "Next" at bounding box center [1289, 622] width 24 height 11
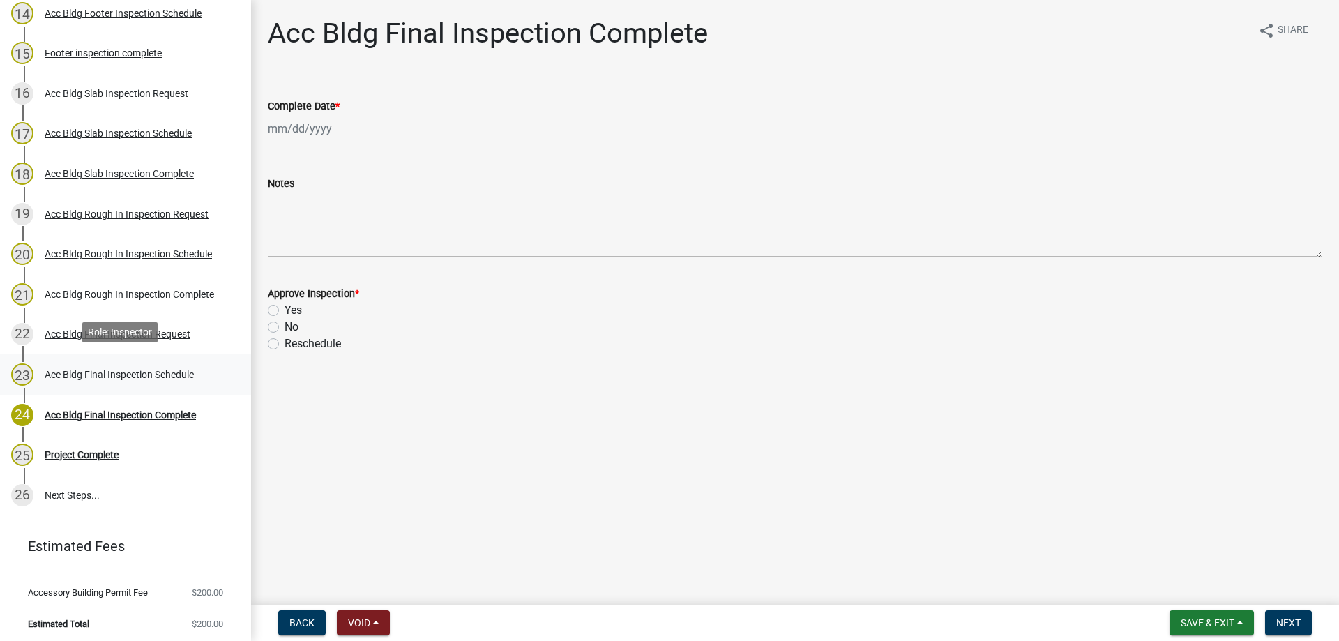
click at [123, 373] on div "Acc Bldg Final Inspection Schedule" at bounding box center [119, 375] width 149 height 10
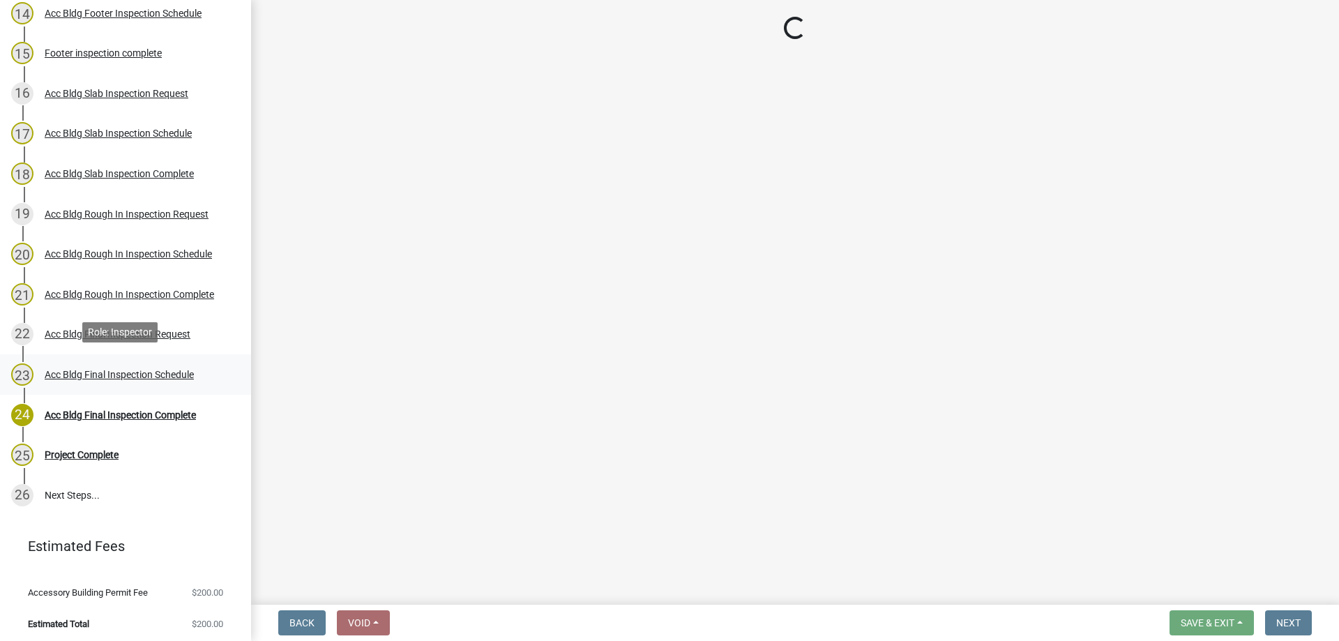
select select "a844a88f-ba44-4800-9e08-05e10520dbf6"
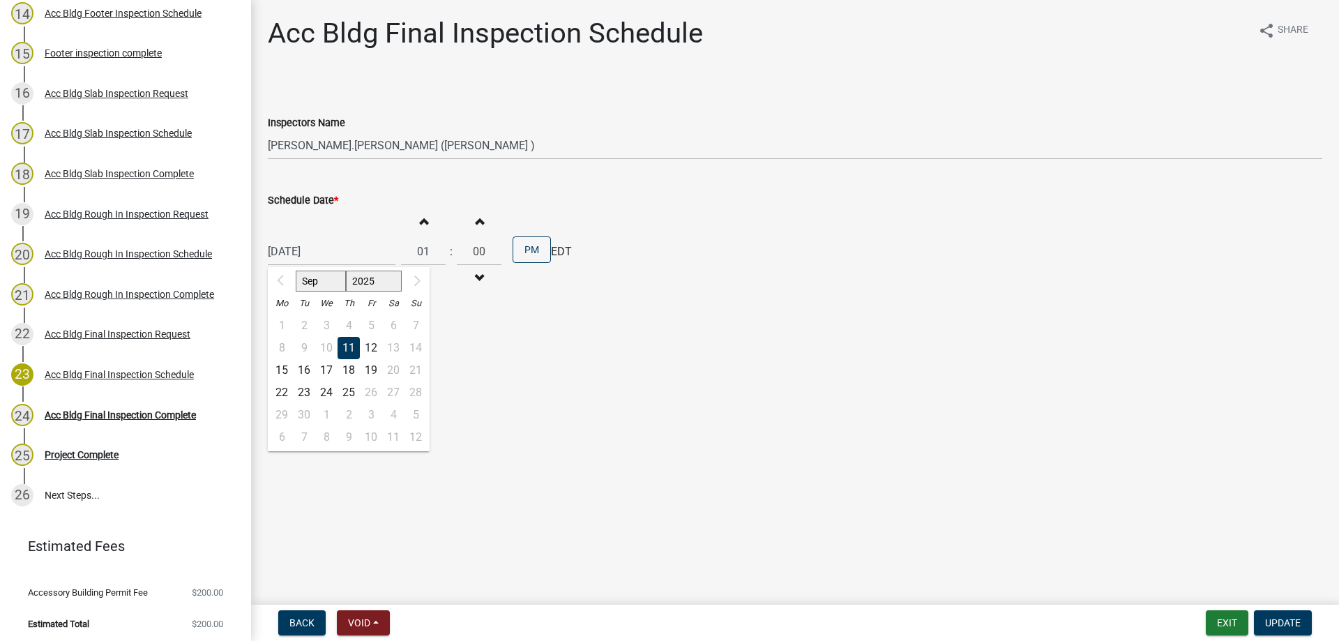
click at [348, 246] on div "09/11/2025 Sep 2025 Mo Tu We Th Fr Sa Su 1 2 3 4 5 6 7 8 9 10 11 12 13 14 15 16…" at bounding box center [332, 251] width 128 height 29
click at [373, 349] on div "12" at bounding box center [371, 348] width 22 height 22
type input "09/12/2025"
click at [1293, 621] on span "Update" at bounding box center [1283, 622] width 36 height 11
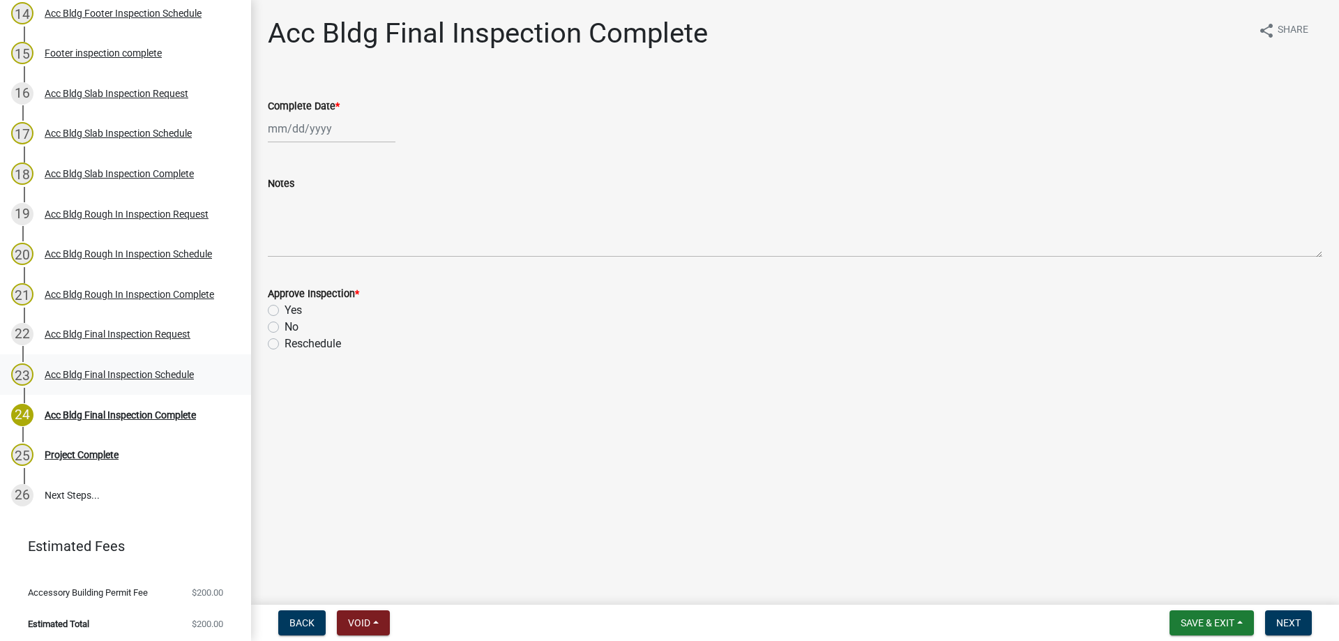
click at [140, 377] on div "23 Acc Bldg Final Inspection Schedule" at bounding box center [120, 374] width 218 height 22
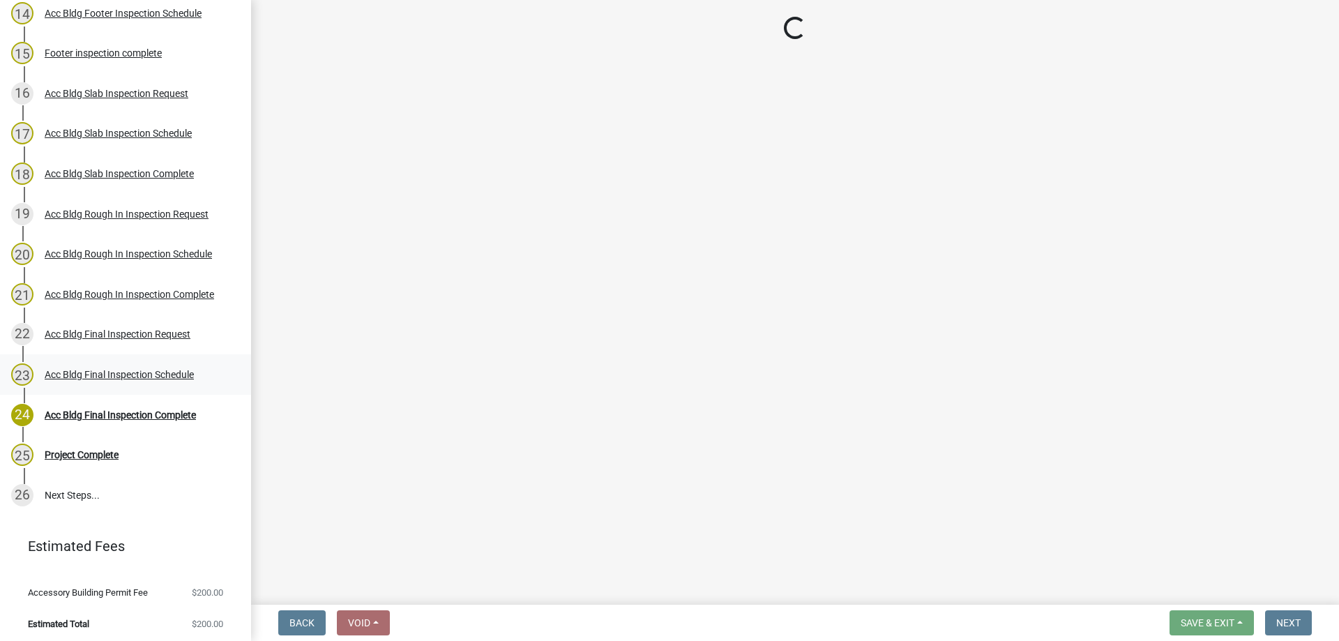
select select "a844a88f-ba44-4800-9e08-05e10520dbf6"
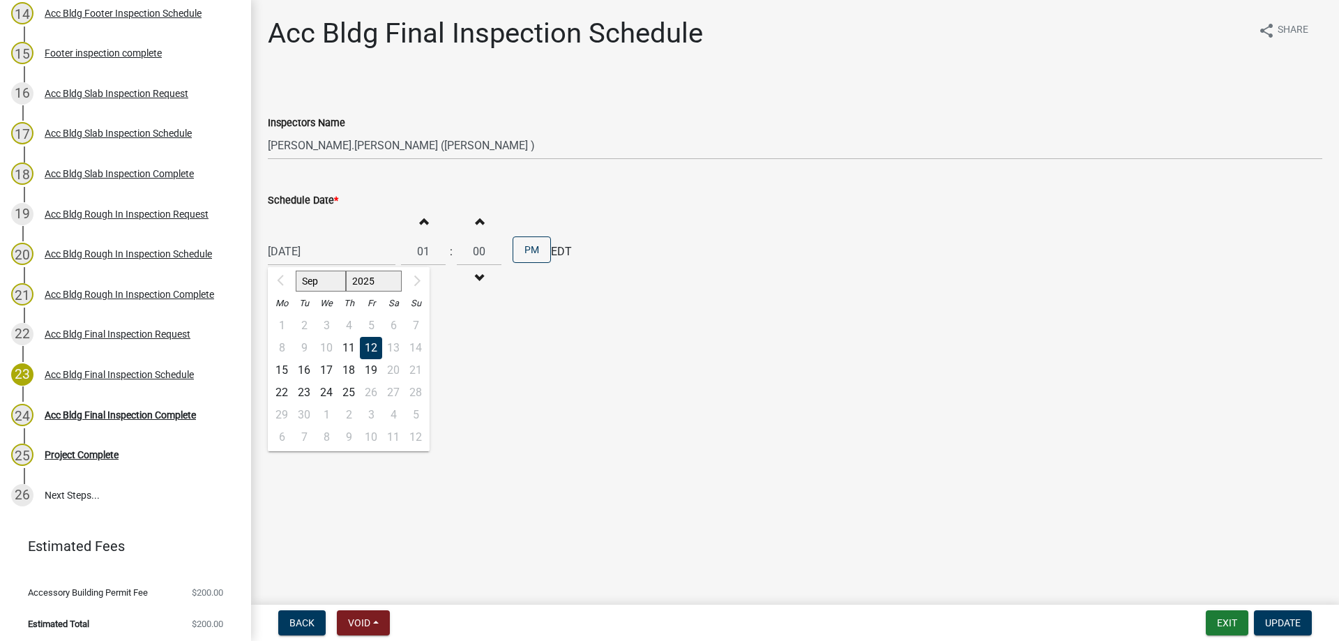
click at [350, 259] on div "09/12/2025 Sep 2025 Mo Tu We Th Fr Sa Su 1 2 3 4 5 6 7 8 9 10 11 12 13 14 15 16…" at bounding box center [332, 251] width 128 height 29
click at [1288, 622] on span "Update" at bounding box center [1283, 622] width 36 height 11
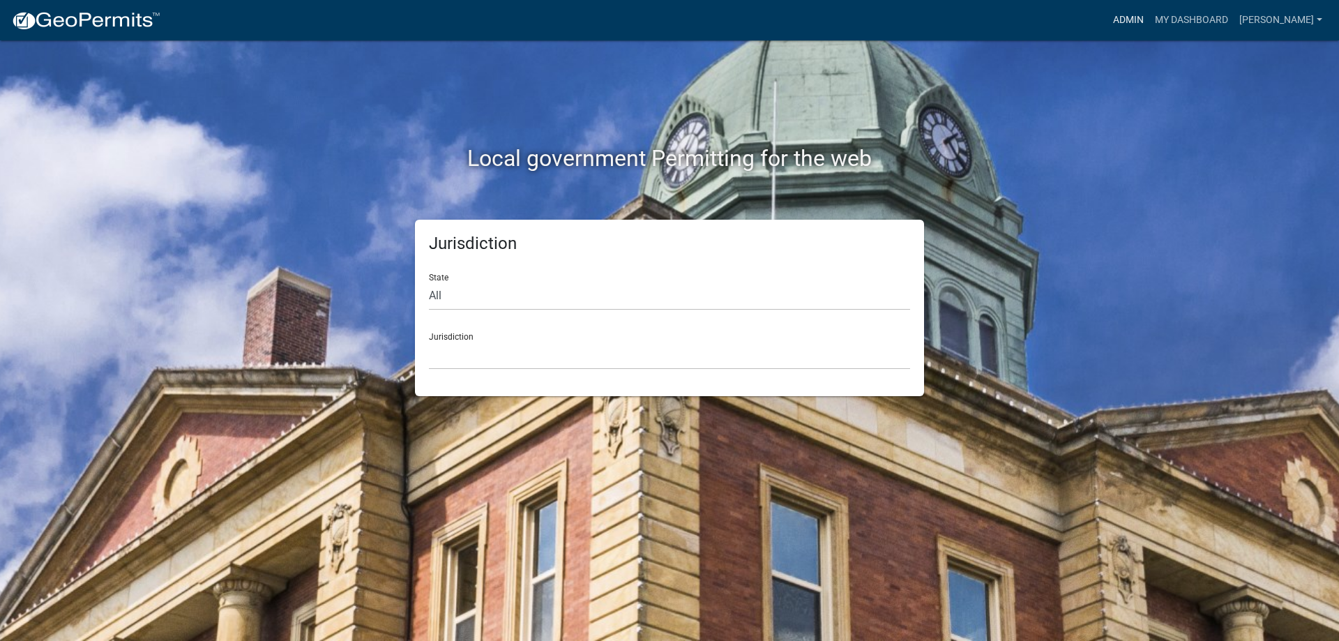
click at [1145, 20] on link "Admin" at bounding box center [1129, 20] width 42 height 27
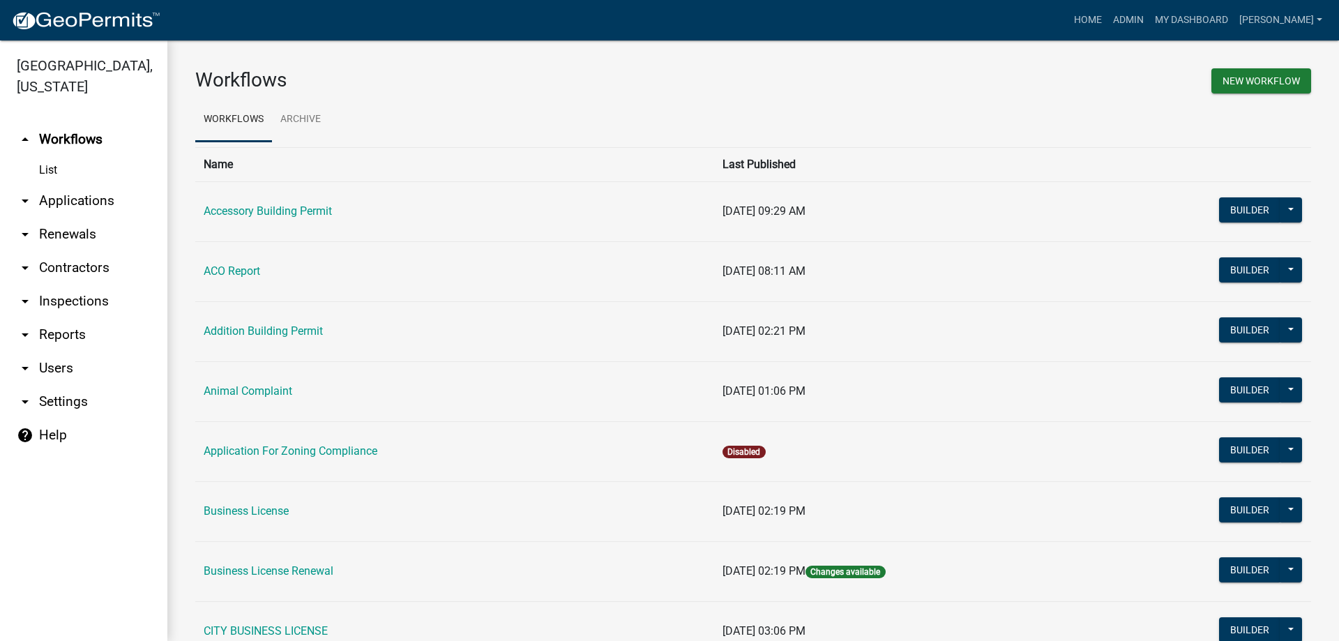
click at [57, 202] on link "arrow_drop_down Applications" at bounding box center [83, 200] width 167 height 33
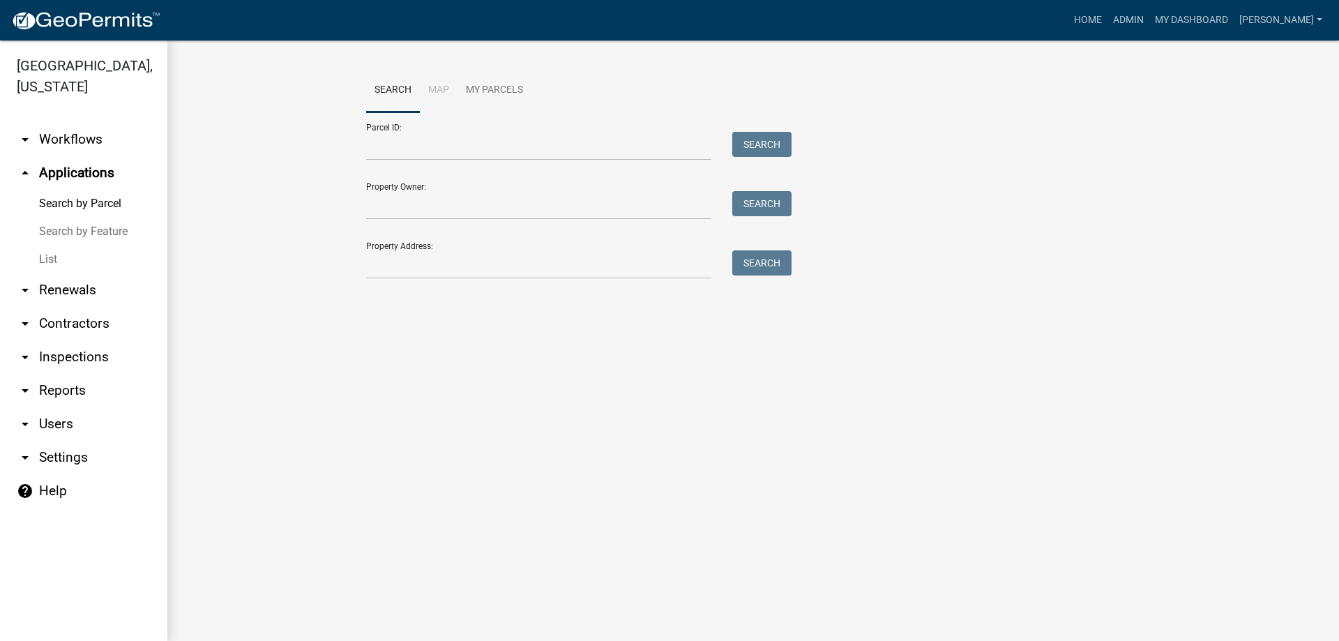
click at [45, 255] on link "List" at bounding box center [83, 260] width 167 height 28
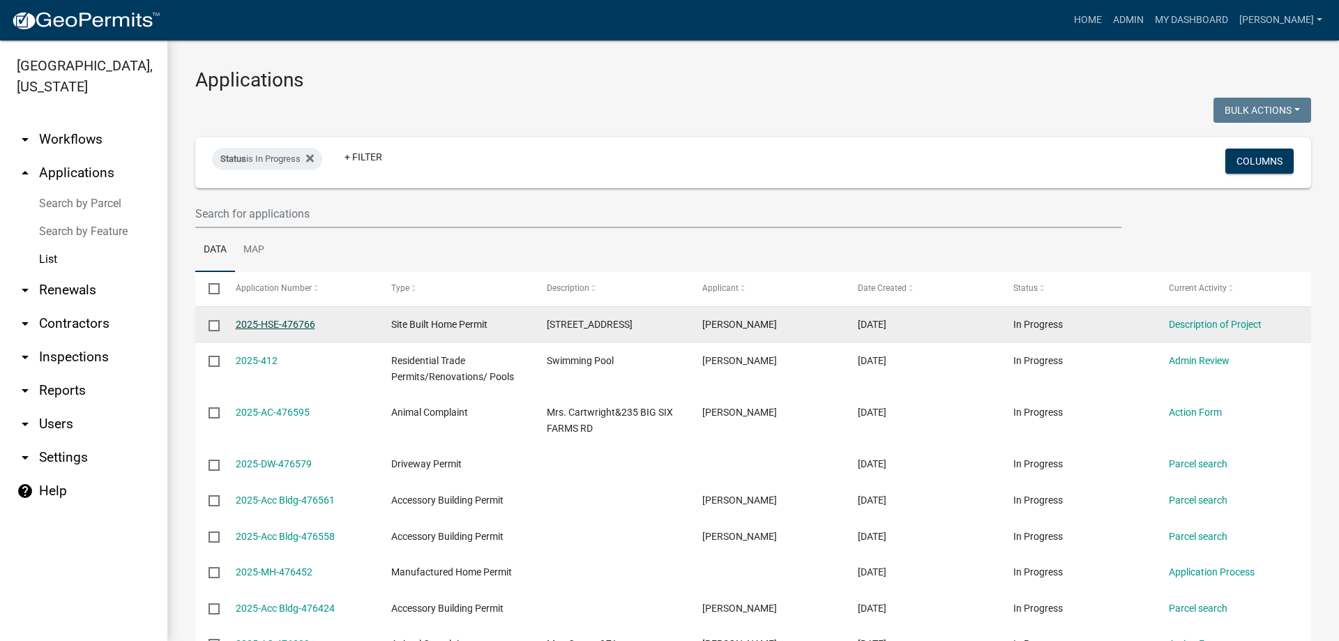
click at [287, 324] on link "2025-HSE-476766" at bounding box center [276, 324] width 80 height 11
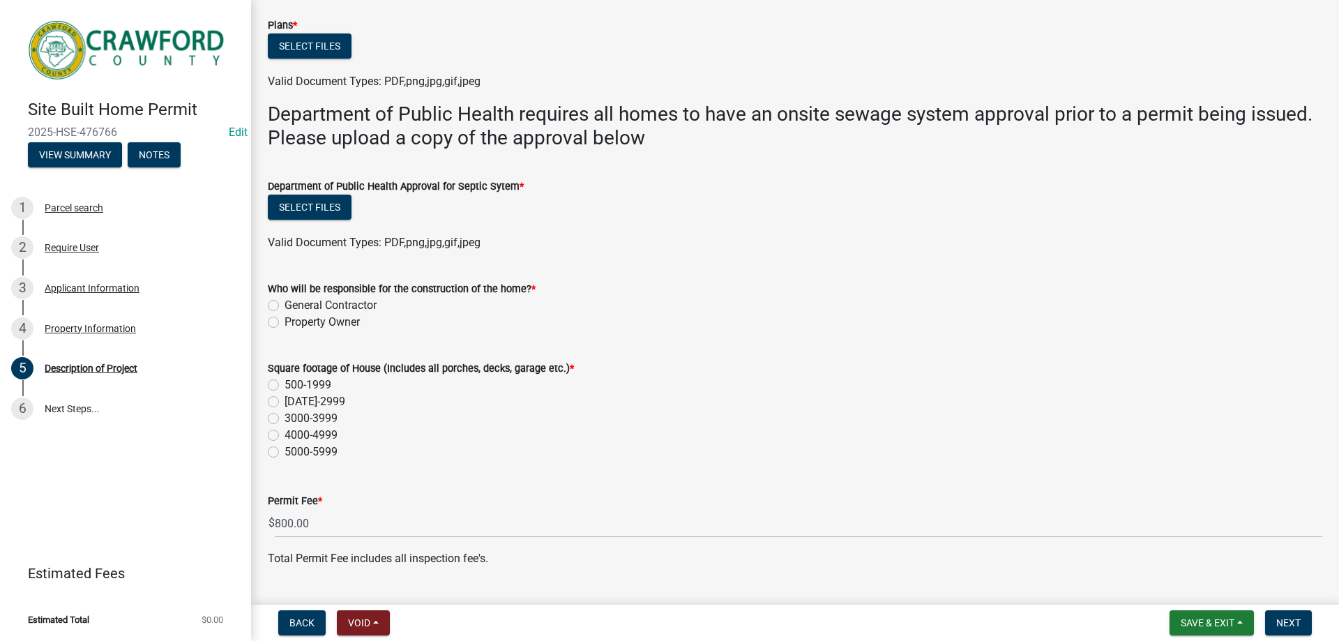
scroll to position [313, 0]
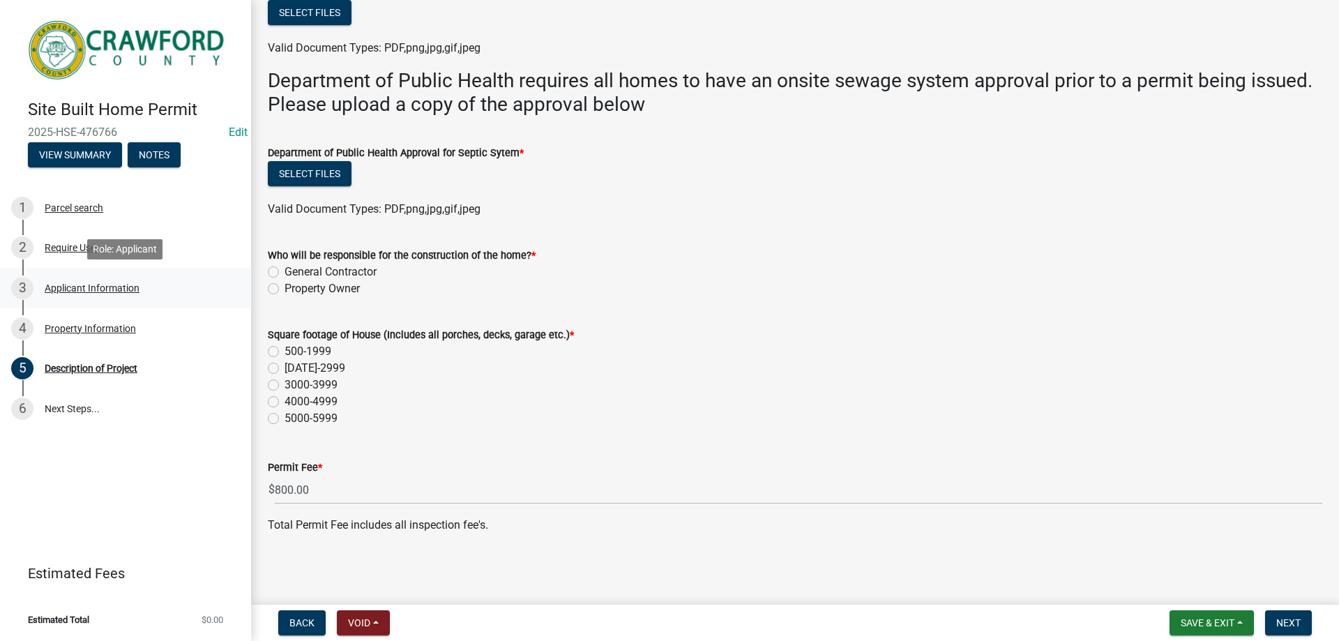
click at [56, 283] on div "Applicant Information" at bounding box center [92, 288] width 95 height 10
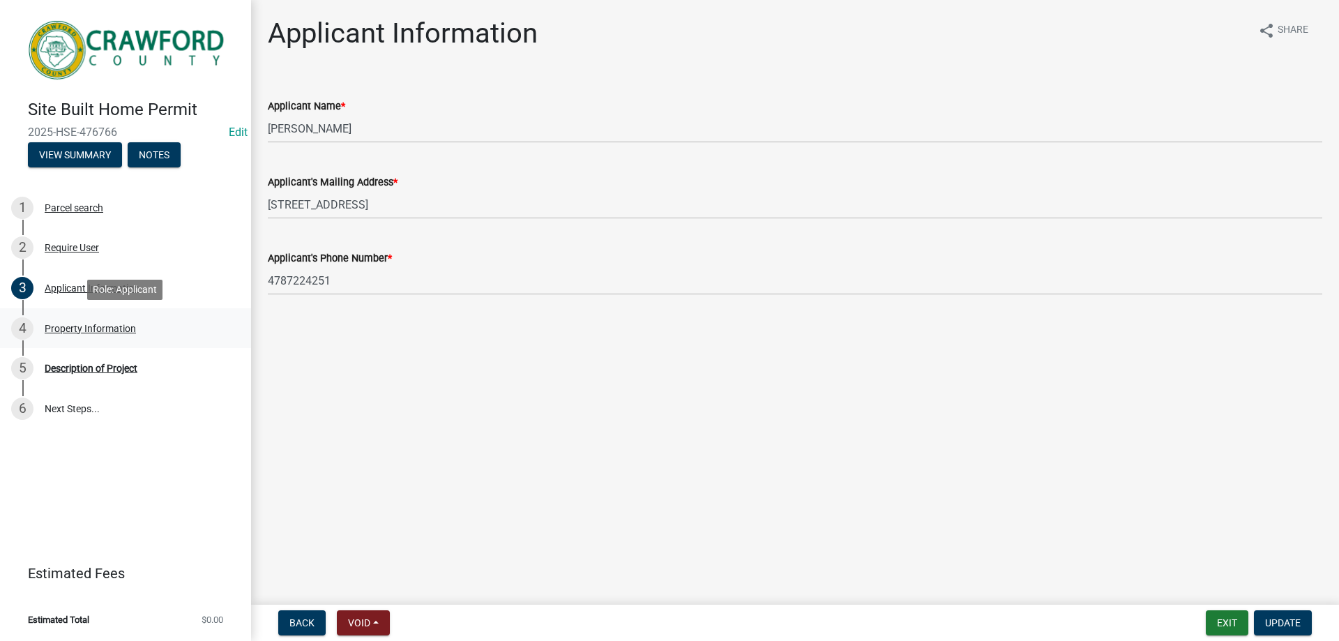
click at [89, 324] on div "Property Information" at bounding box center [90, 329] width 91 height 10
